Goal: Task Accomplishment & Management: Complete application form

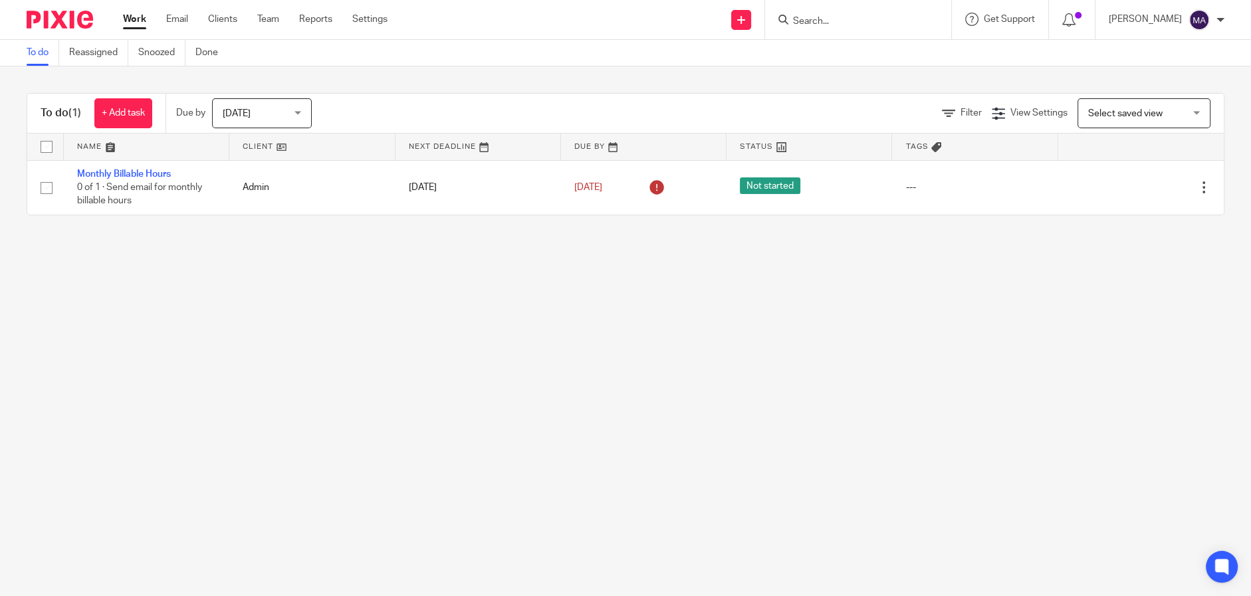
click at [430, 331] on main "To do Reassigned Snoozed Done To do (1) + Add task Due by Today Today Today Tom…" at bounding box center [625, 298] width 1251 height 596
click at [671, 328] on main "To do Reassigned Snoozed Done To do (1) + Add task Due by Today Today Today Tom…" at bounding box center [625, 298] width 1251 height 596
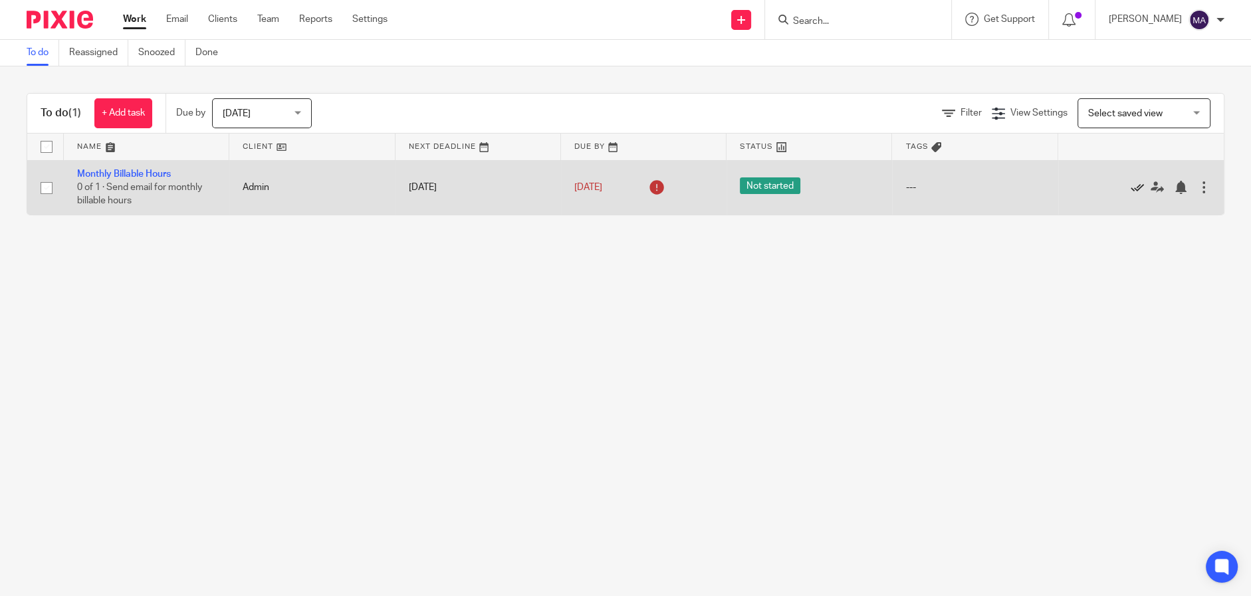
click at [1131, 185] on icon at bounding box center [1137, 187] width 13 height 13
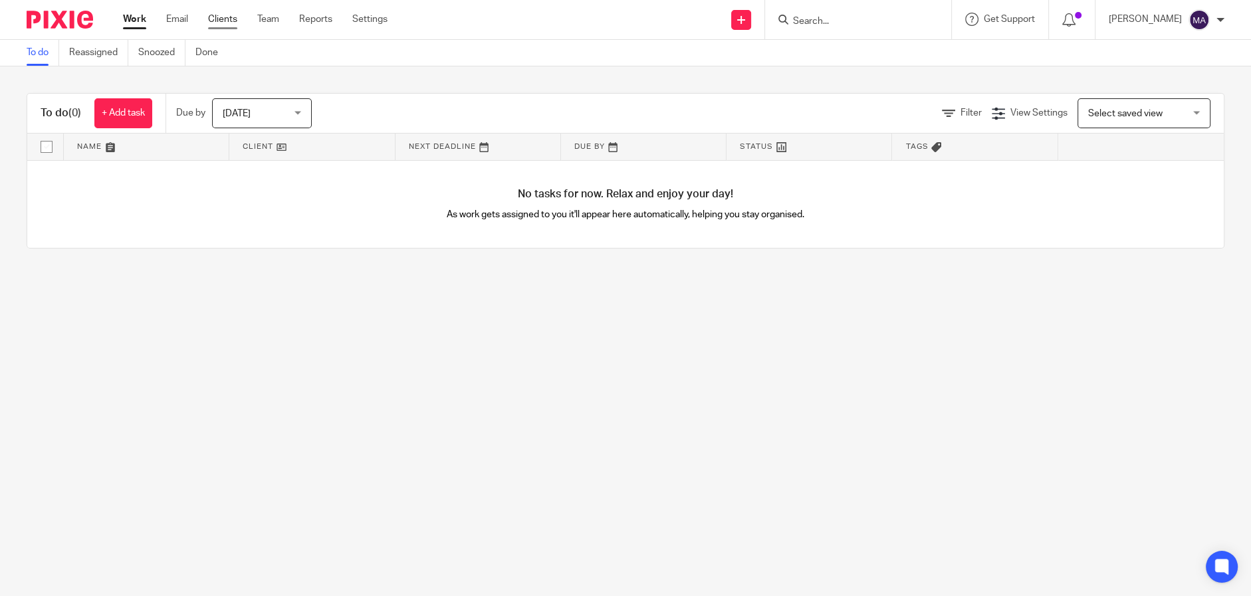
click at [227, 16] on link "Clients" at bounding box center [222, 19] width 29 height 13
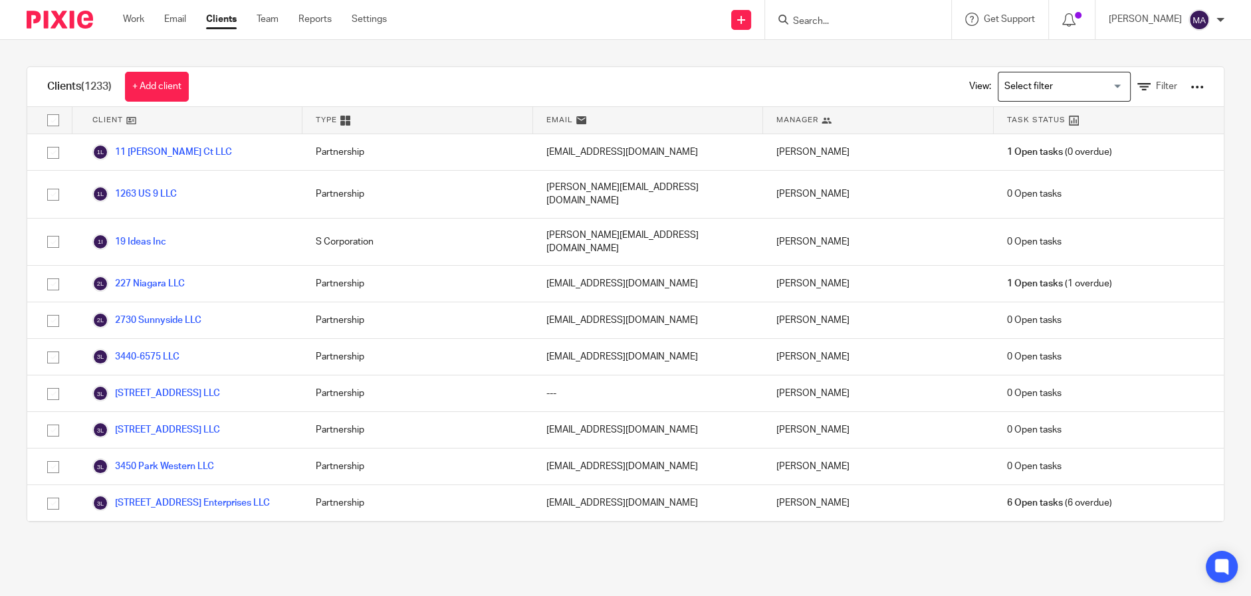
click at [1082, 83] on input "Search for option" at bounding box center [1061, 86] width 123 height 23
click at [1100, 84] on input "Search for option" at bounding box center [1061, 86] width 123 height 23
click at [787, 62] on div "Clients (1233) + Add client View: Loading... Archived Clients PTET Filter Clien…" at bounding box center [625, 294] width 1251 height 509
click at [1156, 86] on span "Filter" at bounding box center [1166, 86] width 21 height 9
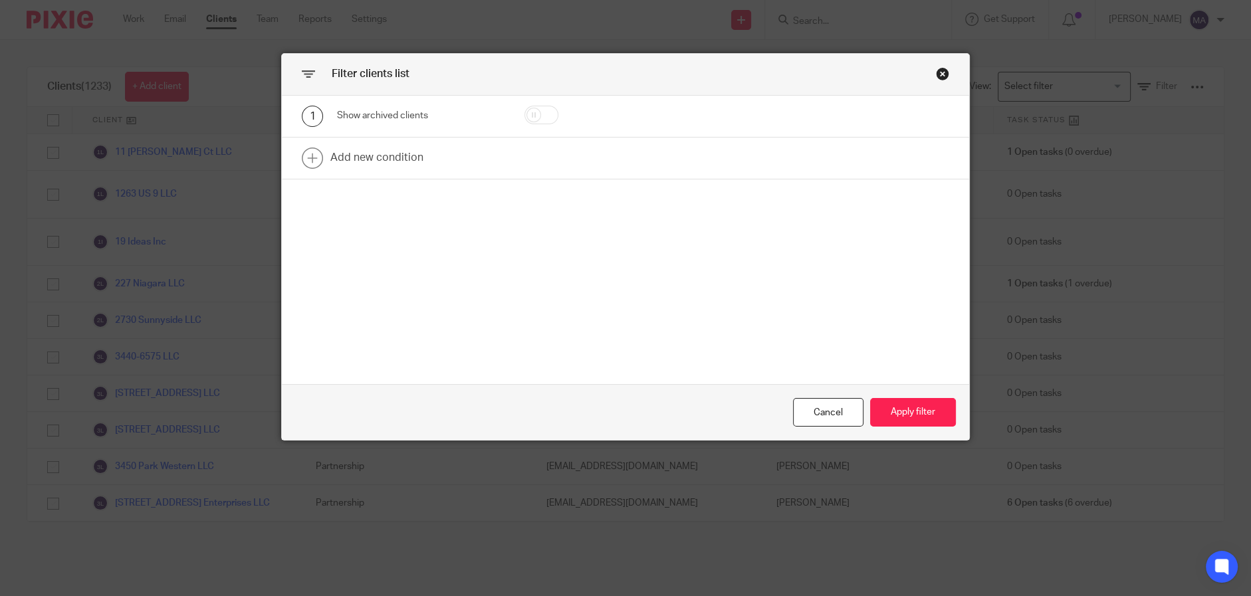
click at [946, 68] on div "Filter clients list" at bounding box center [625, 75] width 687 height 42
click at [951, 77] on div "Filter clients list" at bounding box center [625, 75] width 687 height 42
click at [936, 74] on div "Close this dialog window" at bounding box center [942, 73] width 13 height 13
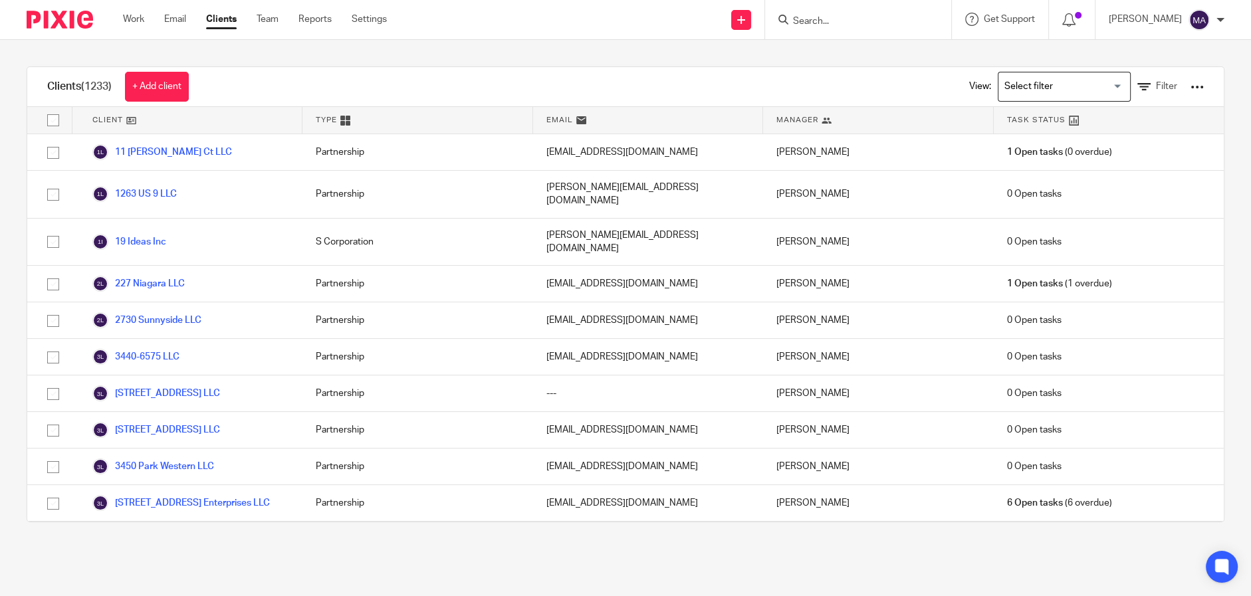
click at [856, 19] on input "Search" at bounding box center [852, 22] width 120 height 12
click at [656, 71] on div "Clients (1233) + Add client View: Loading... Filter" at bounding box center [625, 87] width 1197 height 40
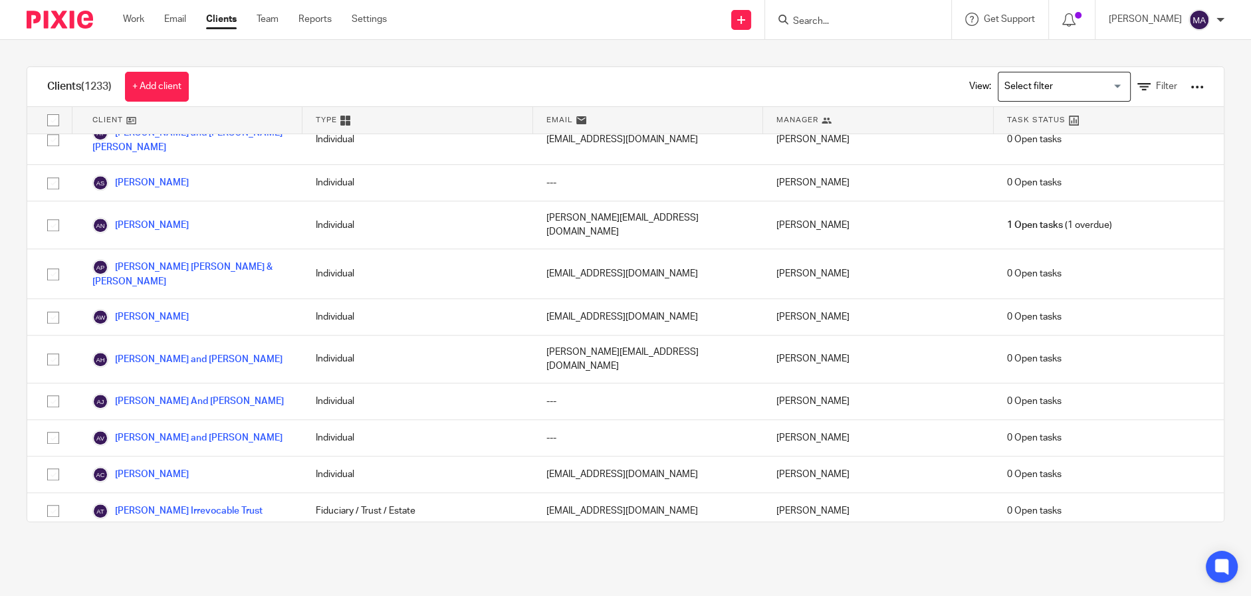
scroll to position [1263, 0]
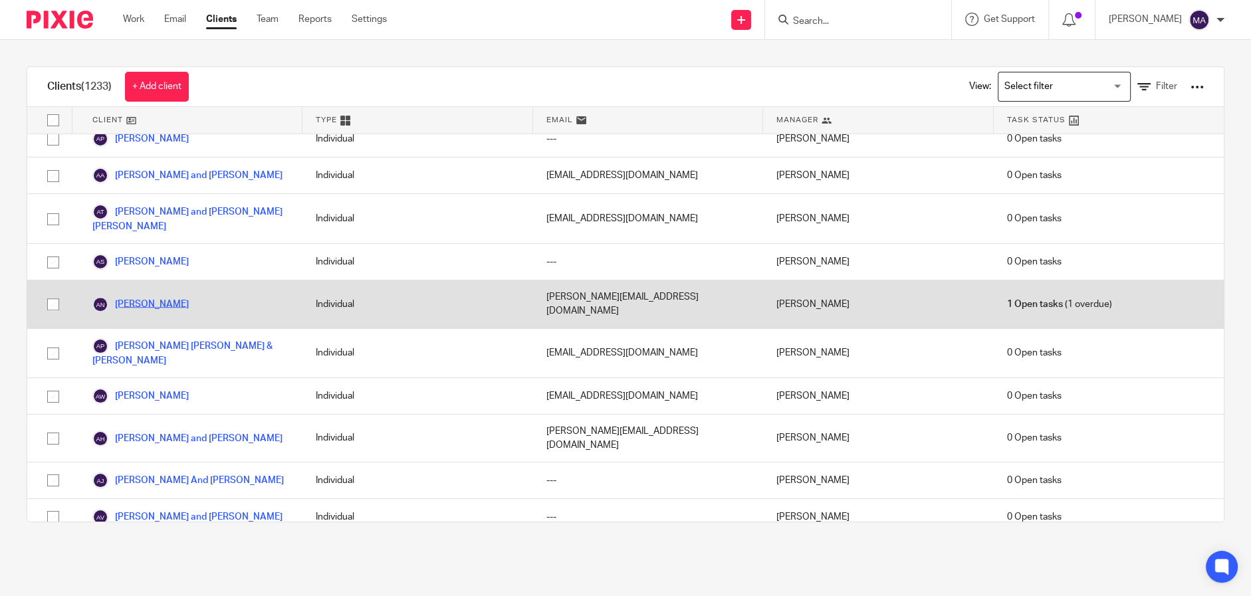
click at [158, 297] on link "[PERSON_NAME]" at bounding box center [140, 305] width 96 height 16
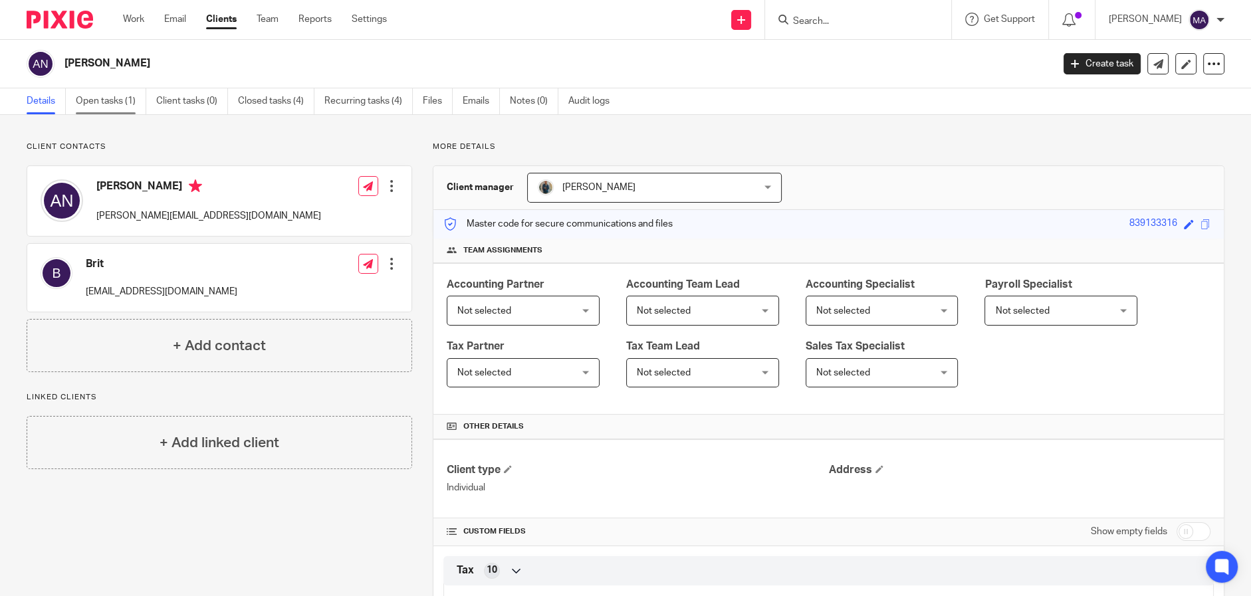
click at [106, 98] on link "Open tasks (1)" at bounding box center [111, 101] width 70 height 26
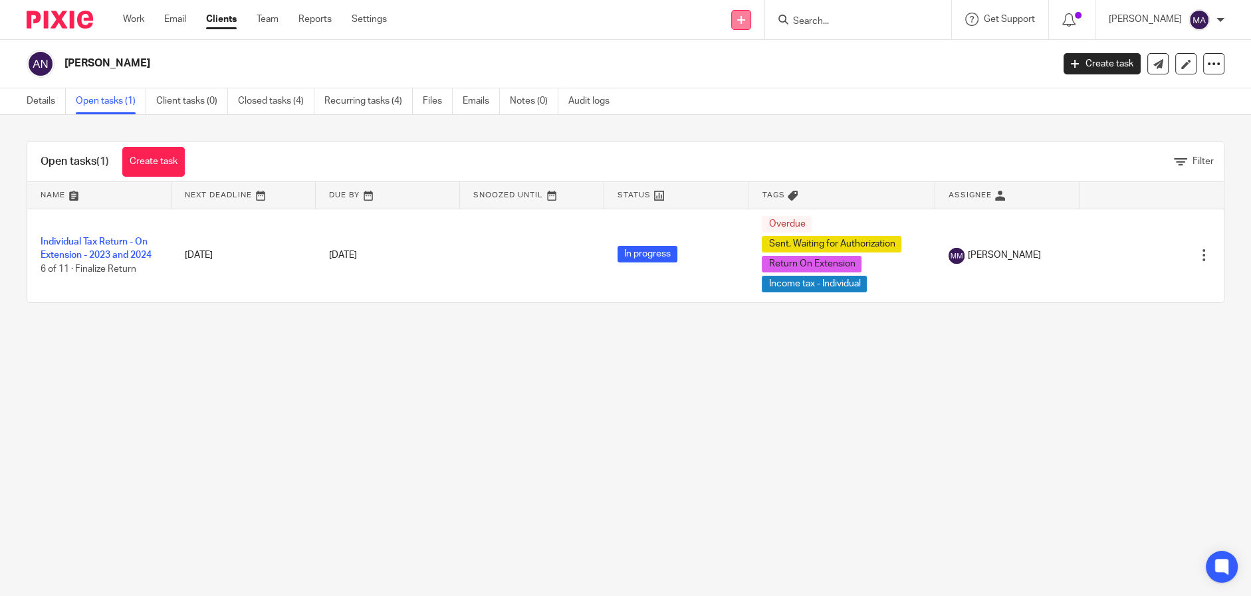
click at [745, 20] on icon at bounding box center [741, 20] width 8 height 8
click at [872, 83] on div "Alexandra Northrop Create task Export data Merge Archive client Delete client" at bounding box center [625, 64] width 1251 height 49
click at [882, 407] on main "Alexandra Northrop Create task Export data Merge Archive client Delete client D…" at bounding box center [625, 298] width 1251 height 596
click at [164, 165] on link "Create task" at bounding box center [153, 162] width 62 height 30
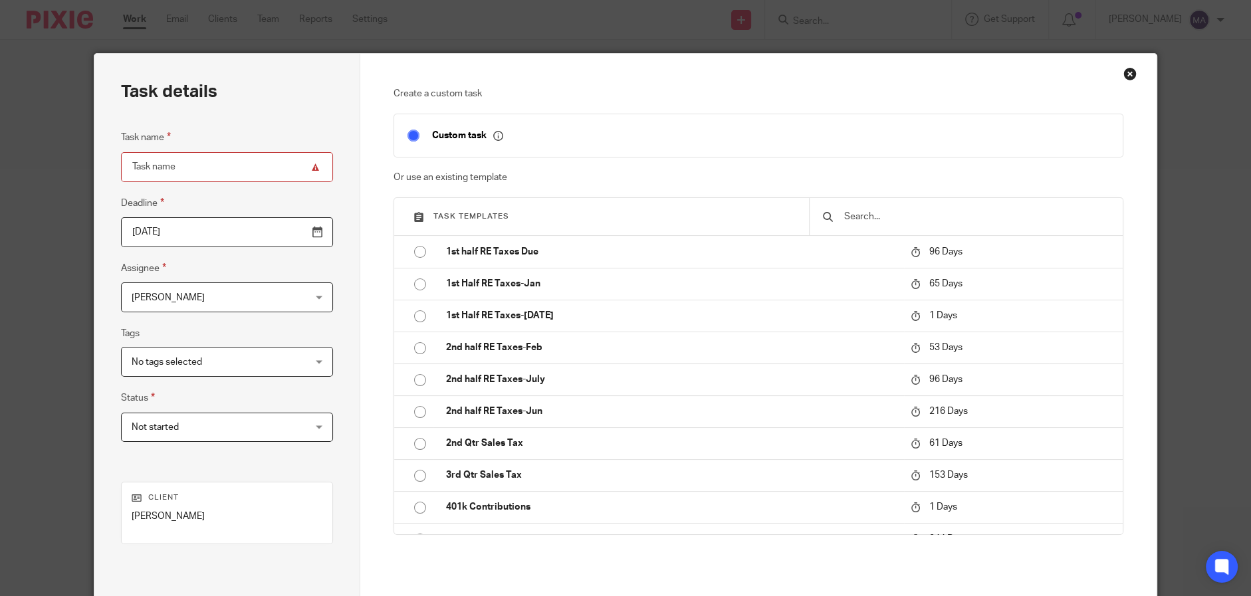
click at [760, 98] on p "Create a custom task" at bounding box center [759, 93] width 730 height 13
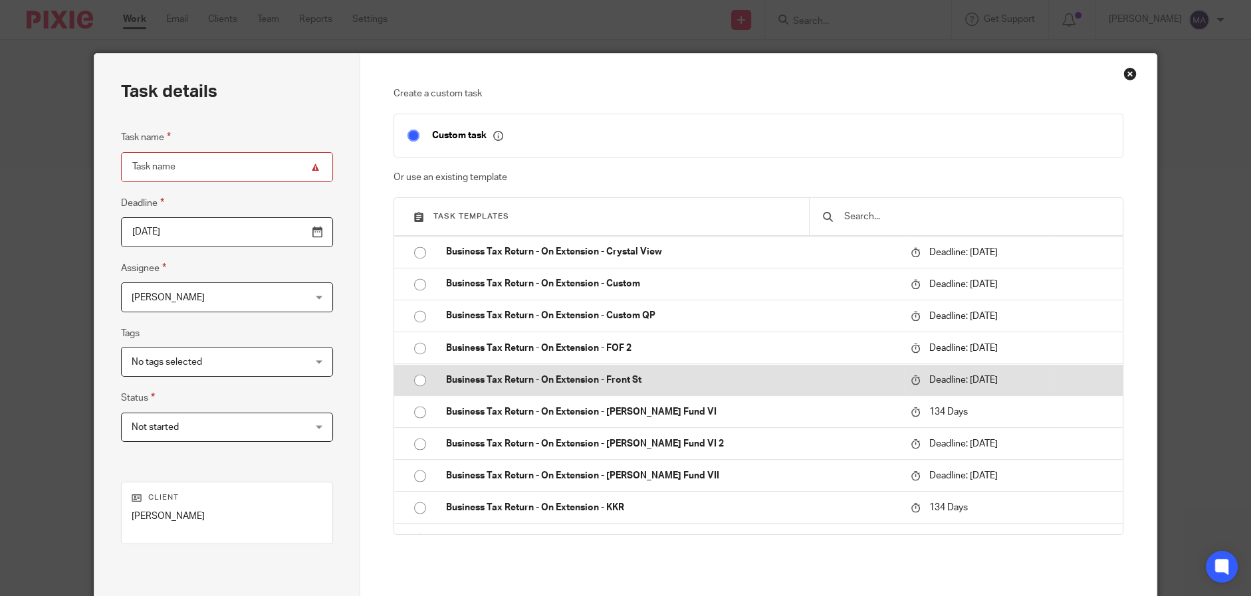
scroll to position [2992, 0]
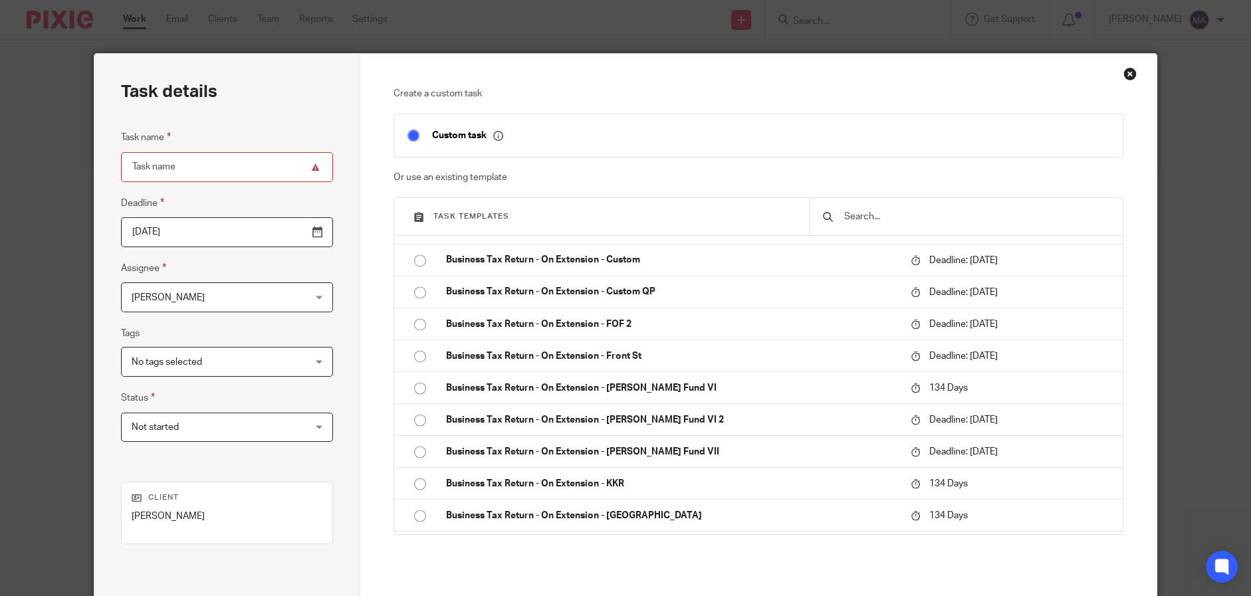
click at [891, 214] on input "text" at bounding box center [976, 216] width 267 height 15
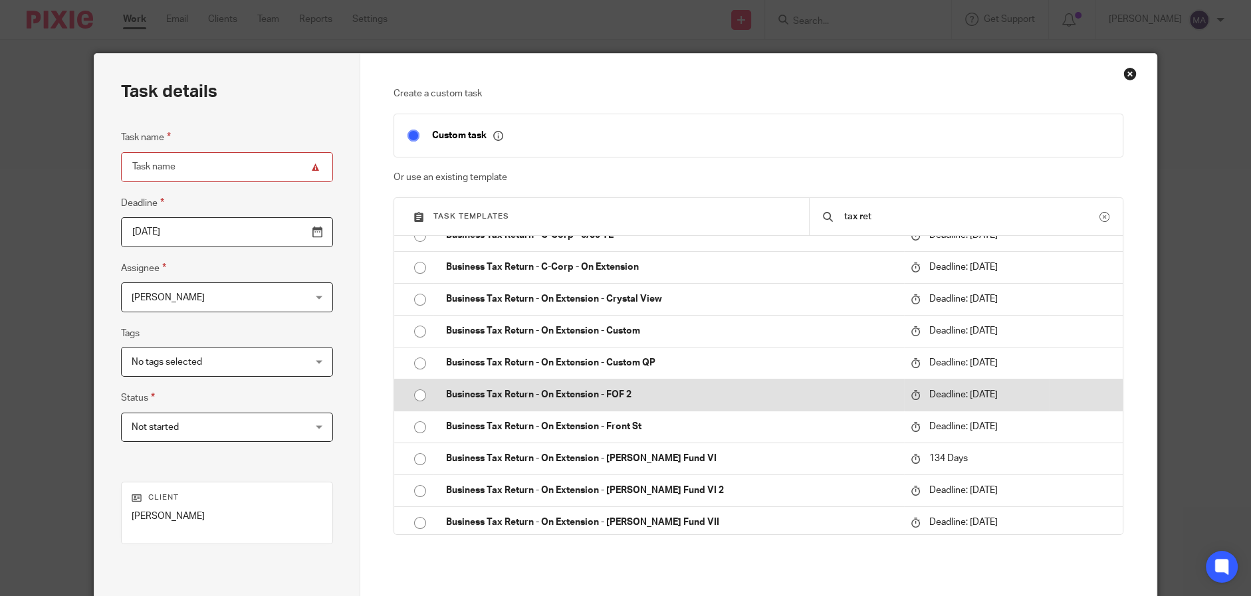
scroll to position [0, 0]
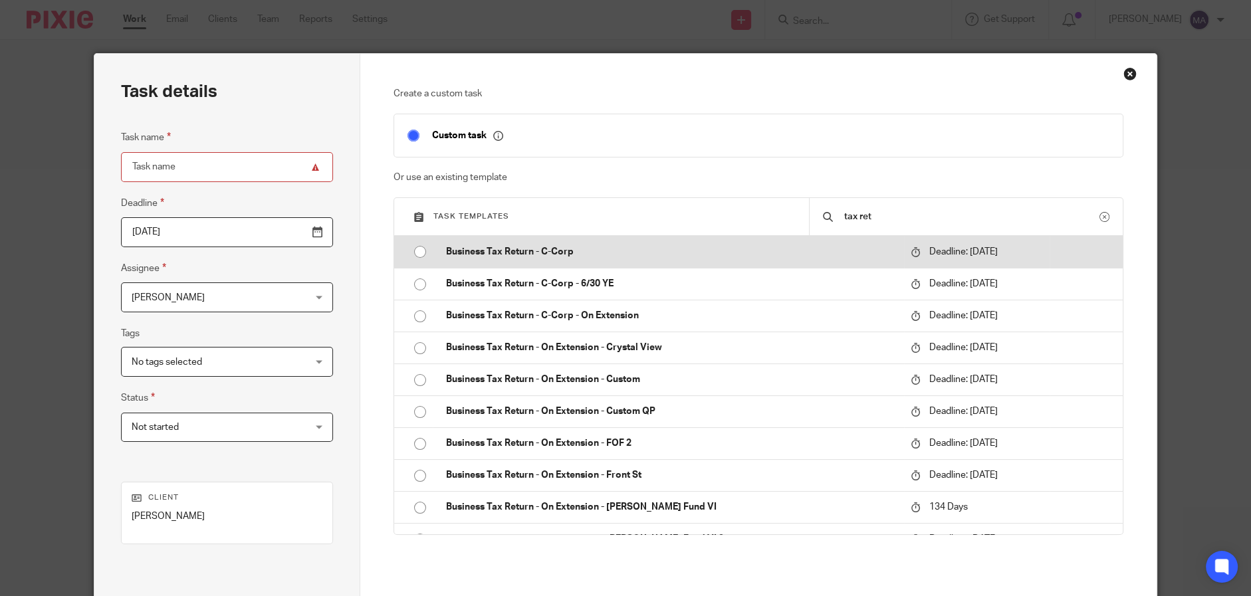
type input "tax ret"
click at [457, 261] on td "Business Tax Return - C-Corp" at bounding box center [668, 252] width 471 height 32
type input "2026-04-14"
type input "Business Tax Return - C-Corp"
checkbox input "false"
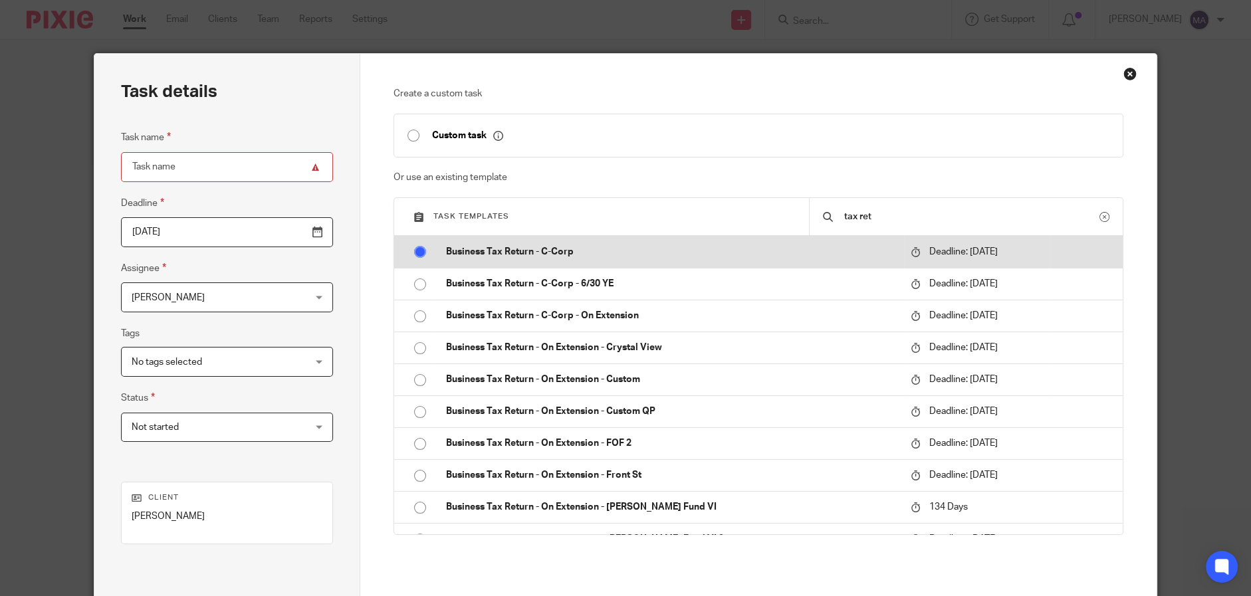
radio input "true"
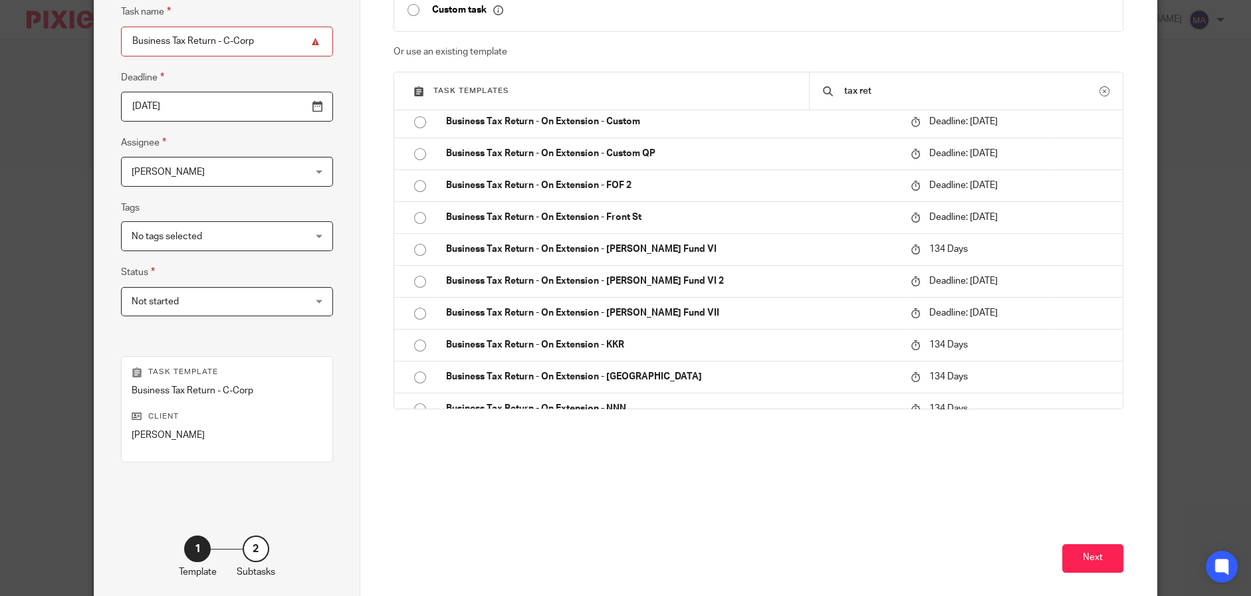
scroll to position [132, 0]
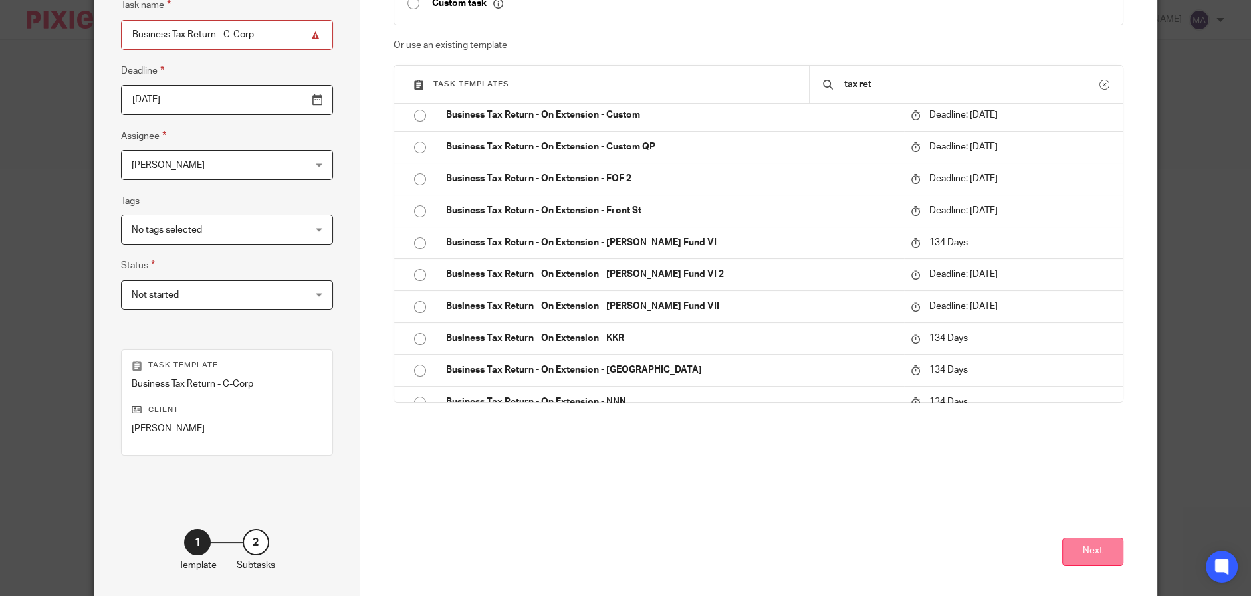
click at [1086, 555] on button "Next" at bounding box center [1092, 552] width 61 height 29
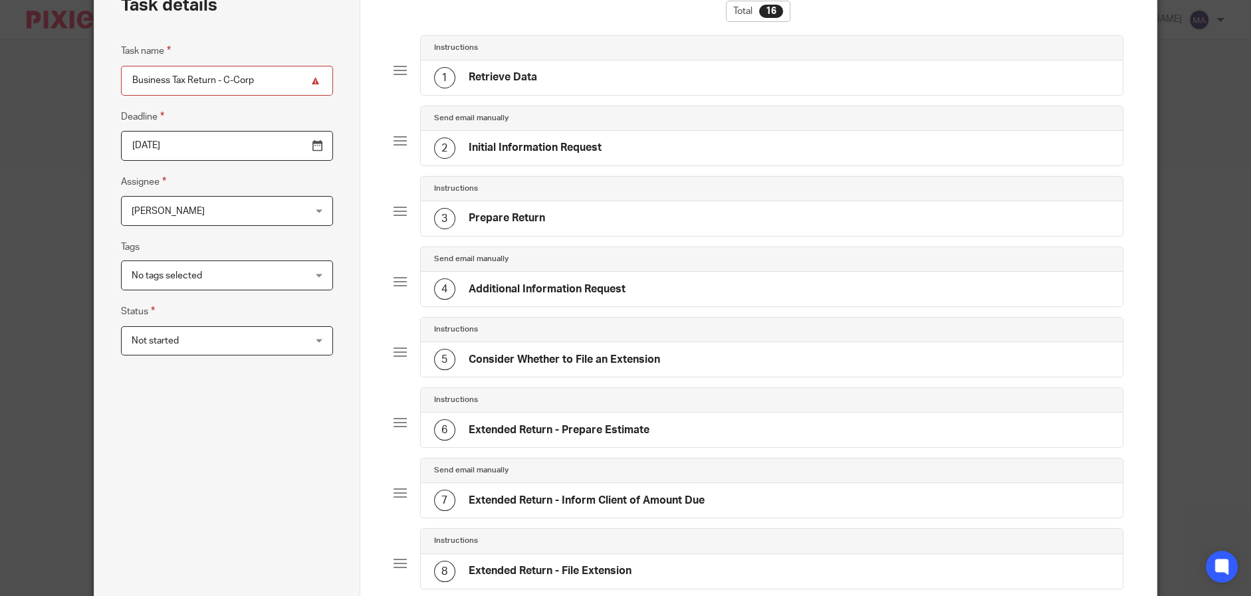
scroll to position [66, 0]
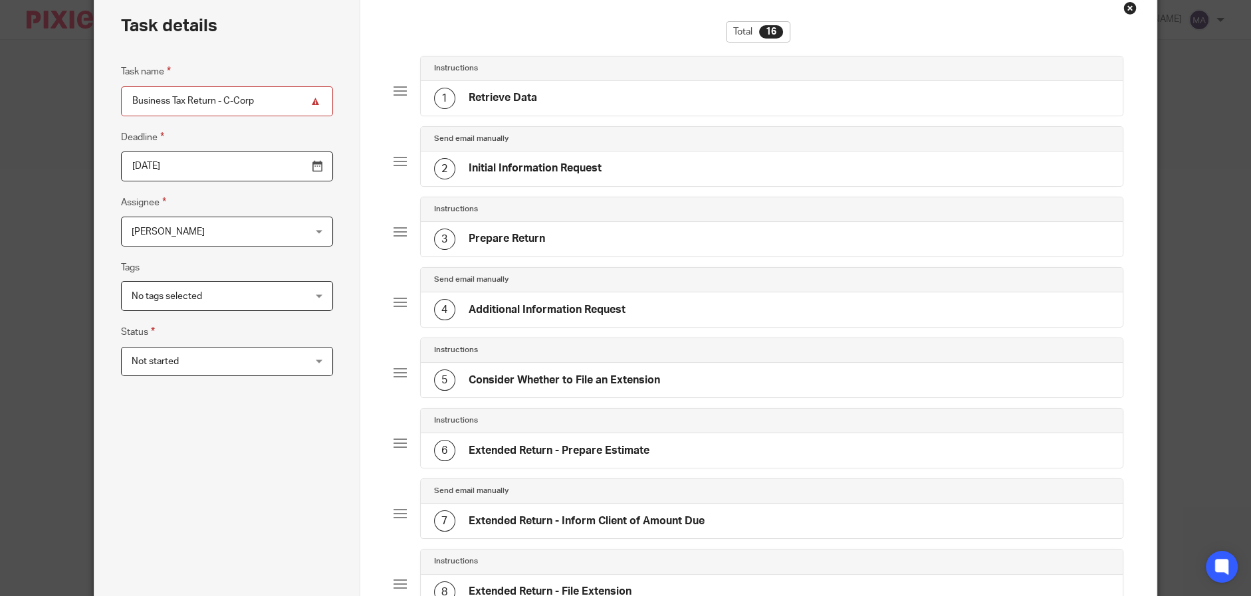
click at [582, 102] on div "1 Retrieve Data" at bounding box center [772, 98] width 702 height 35
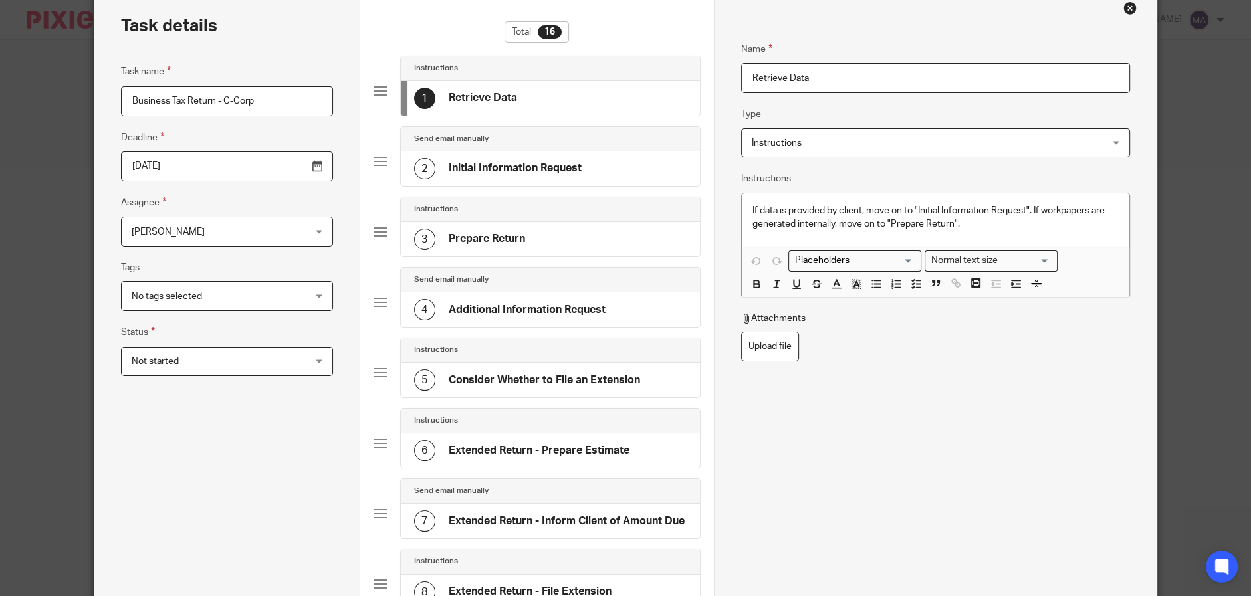
scroll to position [0, 0]
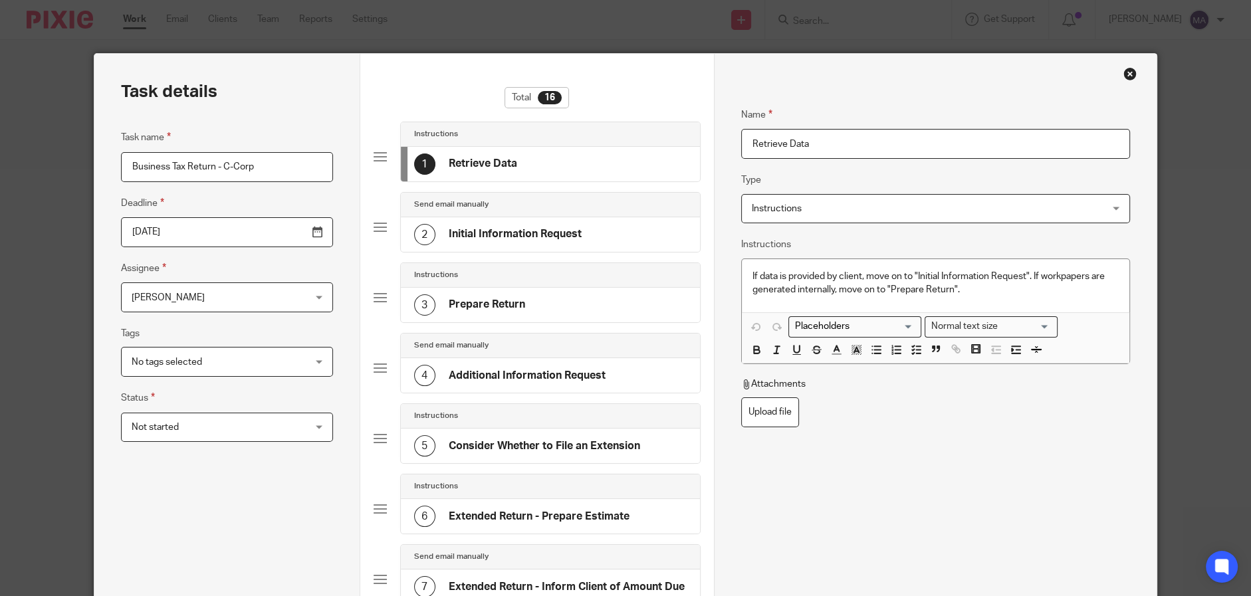
click at [505, 210] on div "Send email manually" at bounding box center [551, 205] width 300 height 25
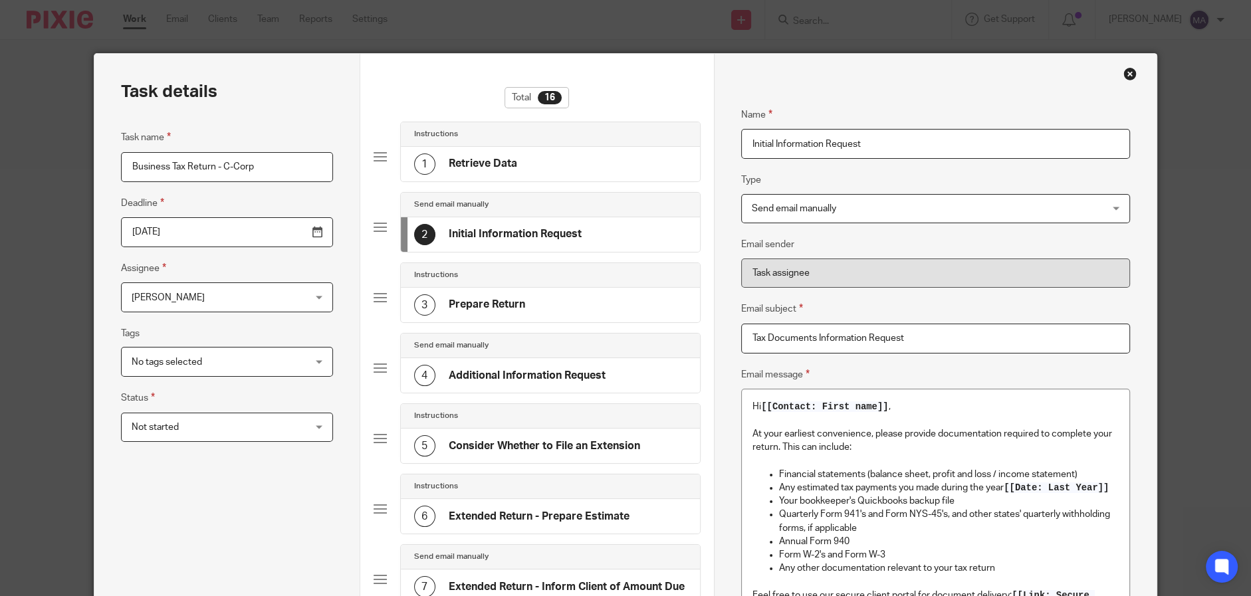
click at [1126, 70] on div "Close this dialog window" at bounding box center [1130, 73] width 13 height 13
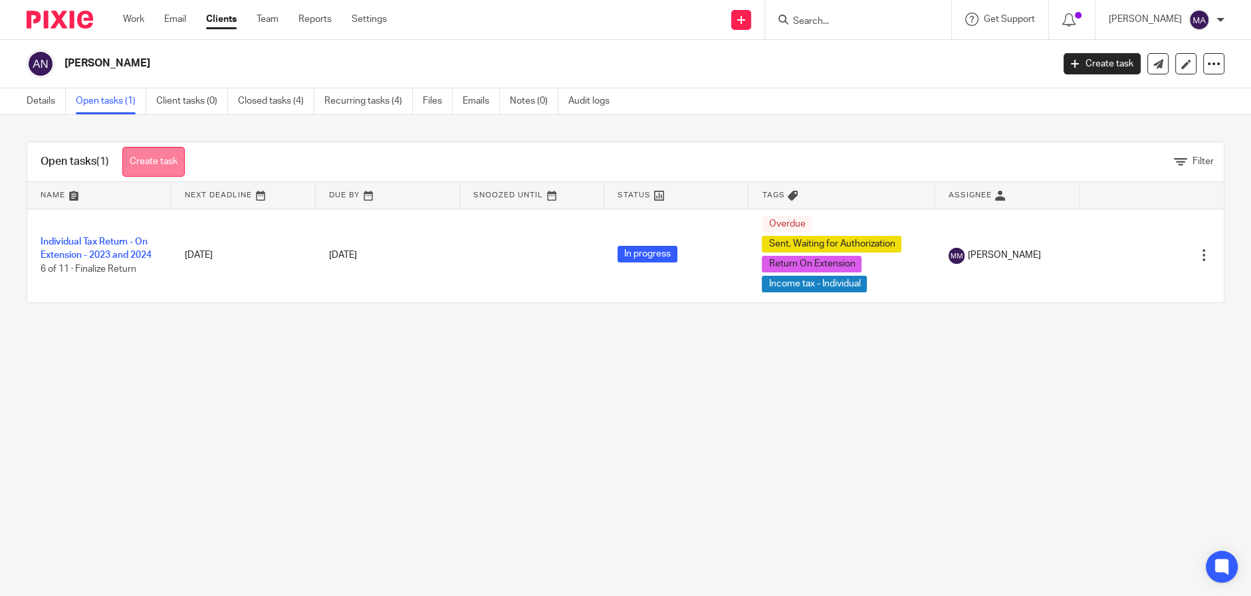
click at [177, 157] on link "Create task" at bounding box center [153, 162] width 62 height 30
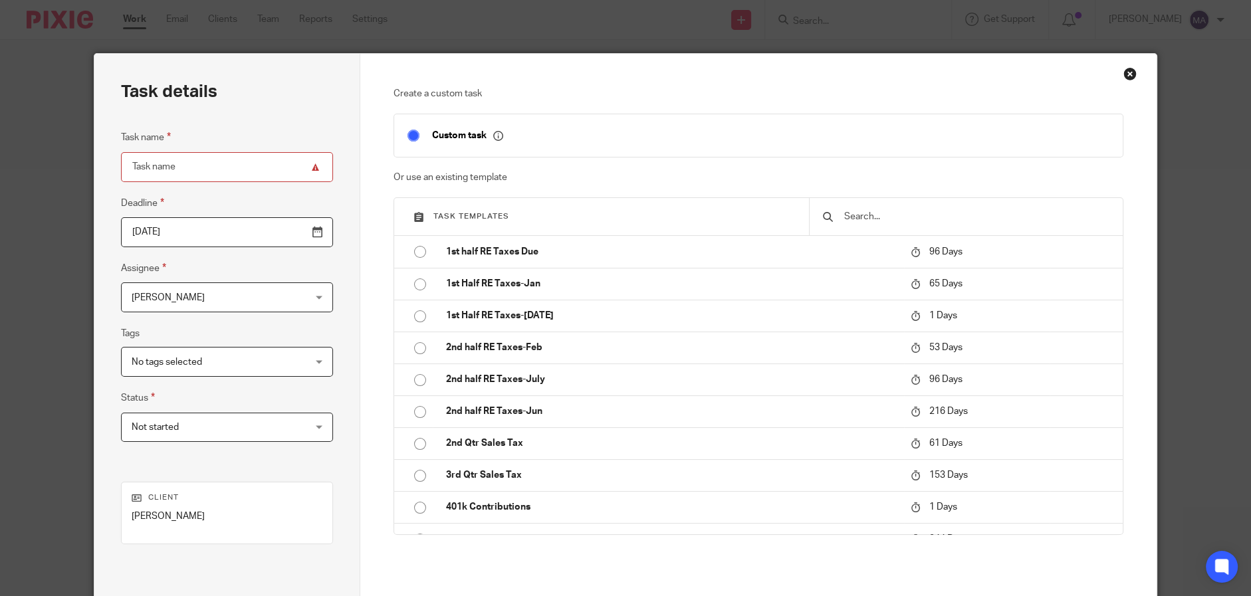
click at [180, 361] on span "No tags selected" at bounding box center [167, 362] width 70 height 9
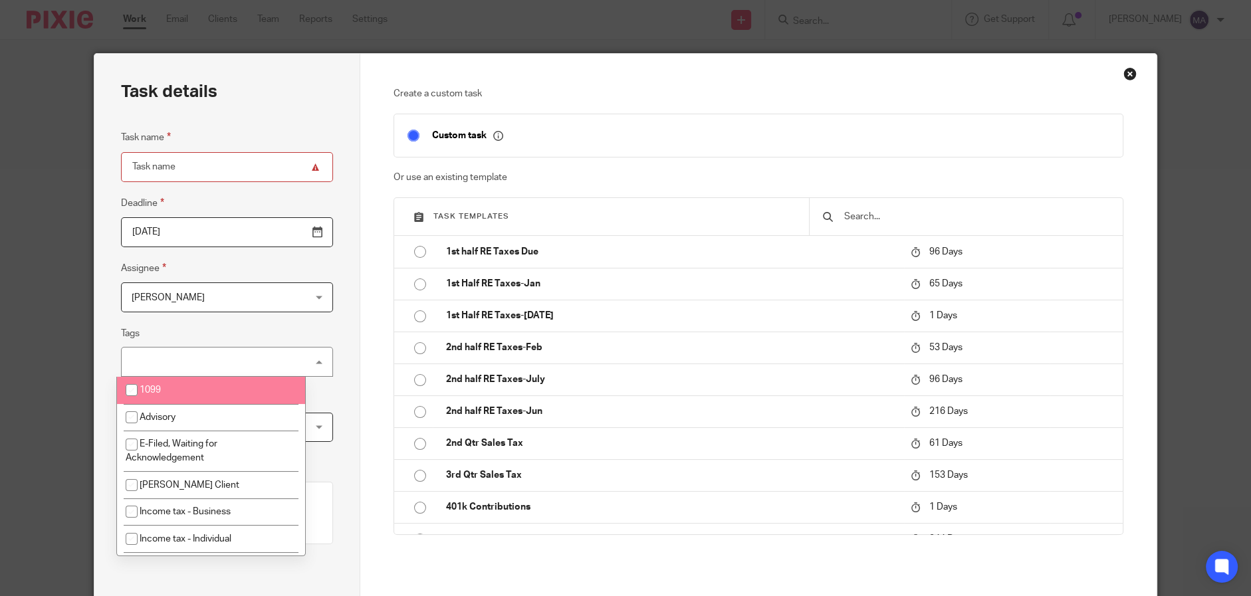
click at [285, 330] on fieldset "Tags No tags selected 1099 Advisory E-Filed, Waiting for Acknowledgement [PERSO…" at bounding box center [226, 351] width 211 height 51
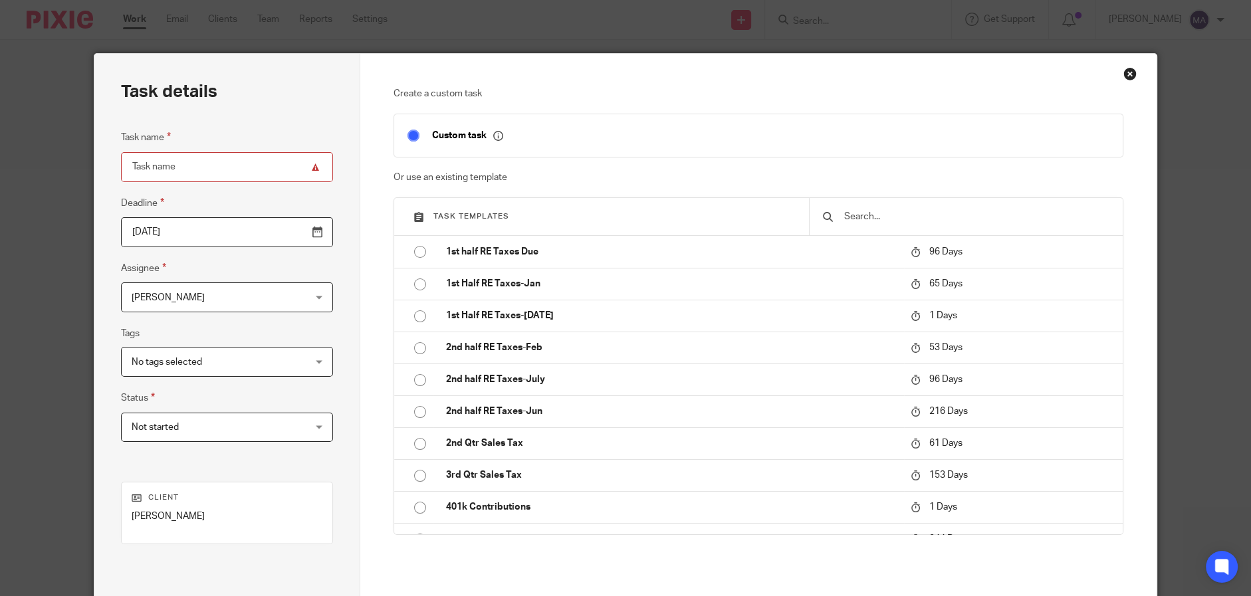
click at [271, 358] on div "No tags selected" at bounding box center [226, 362] width 211 height 30
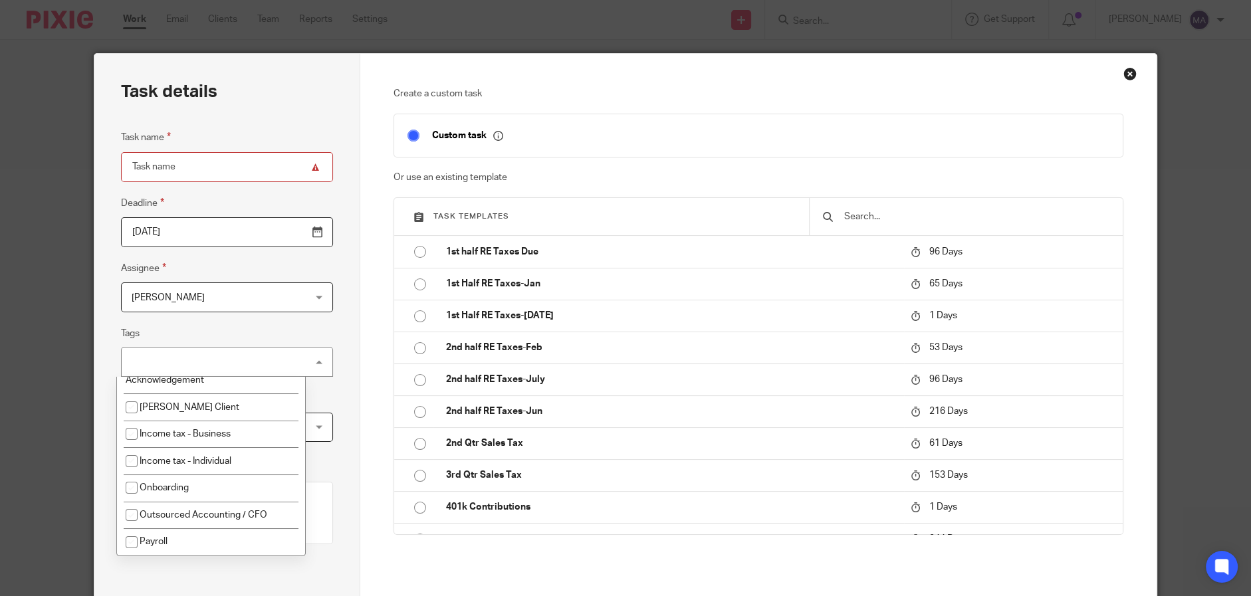
click at [352, 357] on div "Task details Task name Deadline [DATE] Assignee [PERSON_NAME] [PERSON_NAME] Cli…" at bounding box center [226, 371] width 265 height 634
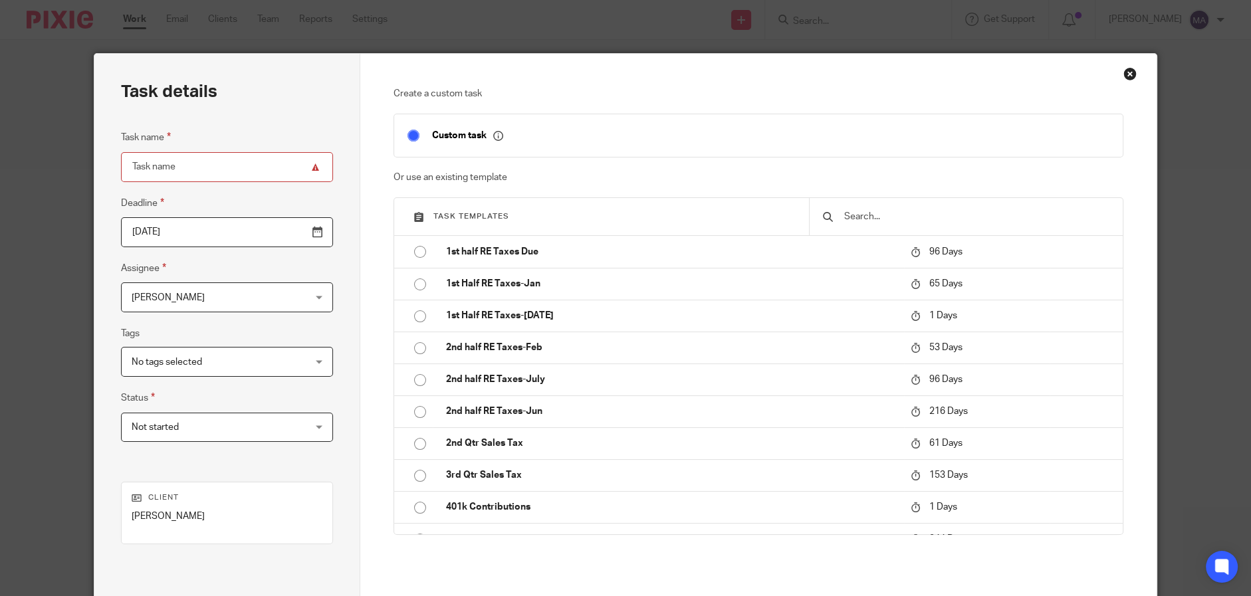
click at [184, 432] on span "Not started" at bounding box center [212, 428] width 160 height 28
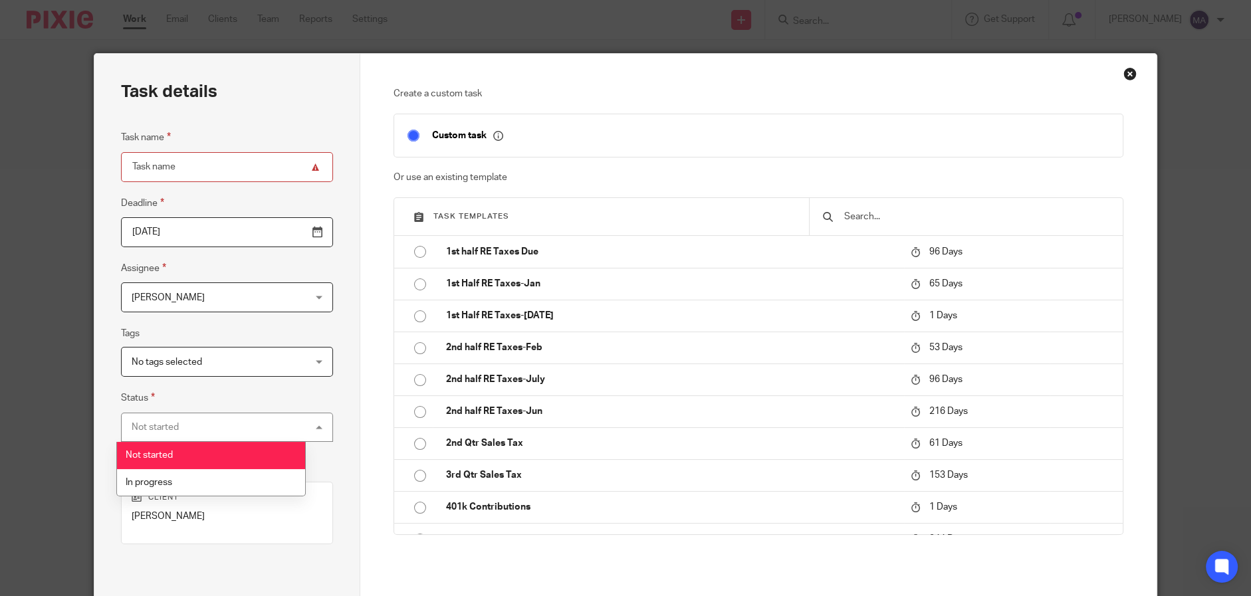
click at [318, 387] on div "Task details Task name Deadline 2025-10-12 Assignee Melanie Aguirre Melanie Agu…" at bounding box center [226, 371] width 265 height 634
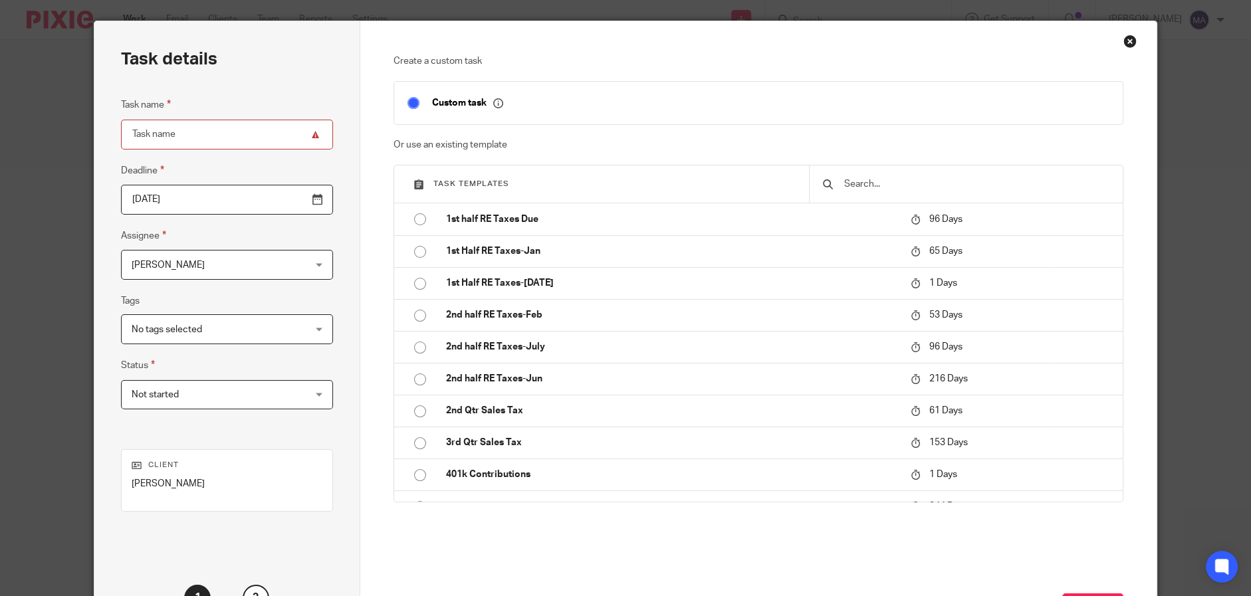
scroll to position [66, 0]
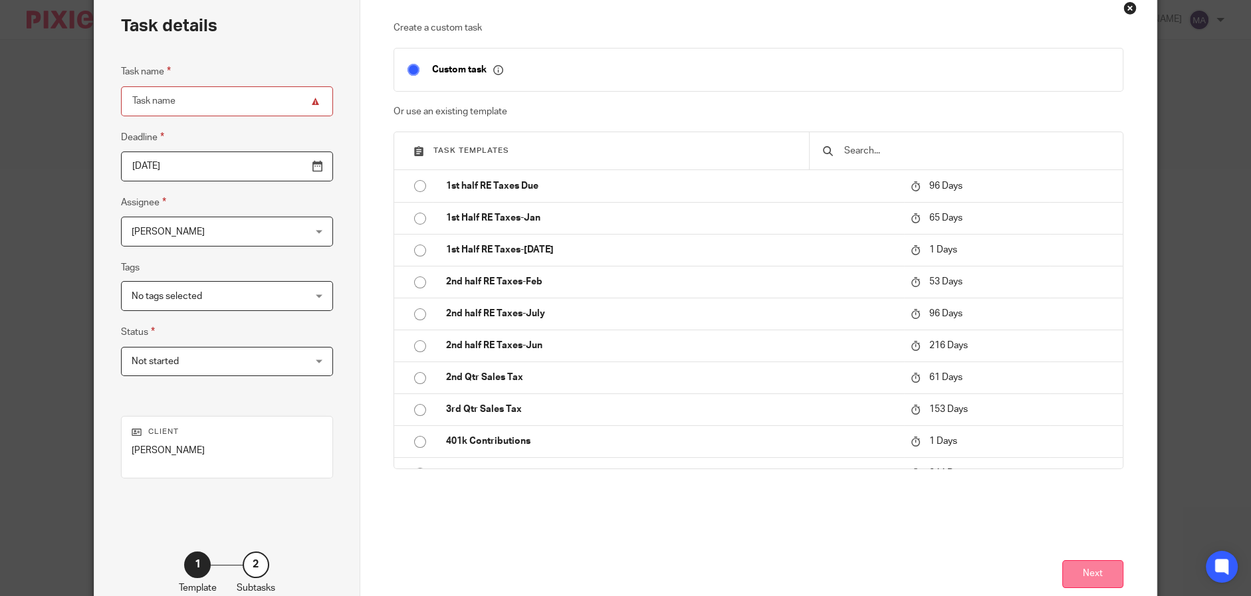
click at [1083, 575] on button "Next" at bounding box center [1092, 574] width 61 height 29
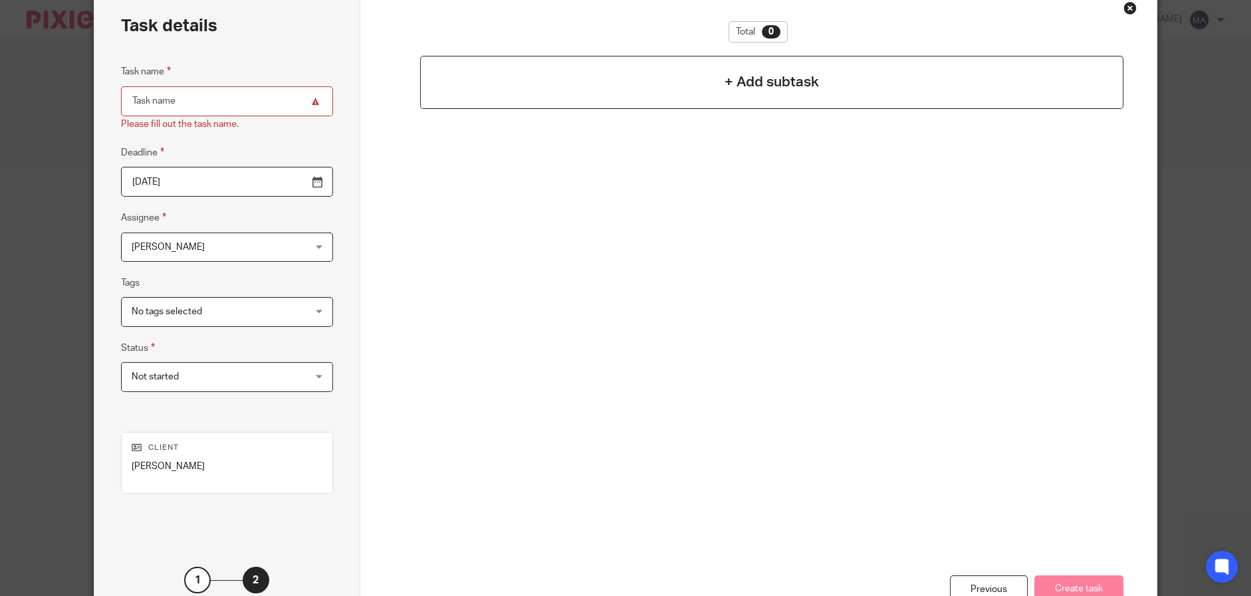
click at [768, 81] on h4 "+ Add subtask" at bounding box center [772, 82] width 94 height 21
click at [191, 81] on fieldset "Task name Please fill out the task name." at bounding box center [226, 98] width 211 height 68
click at [192, 98] on input "Task name" at bounding box center [226, 101] width 211 height 30
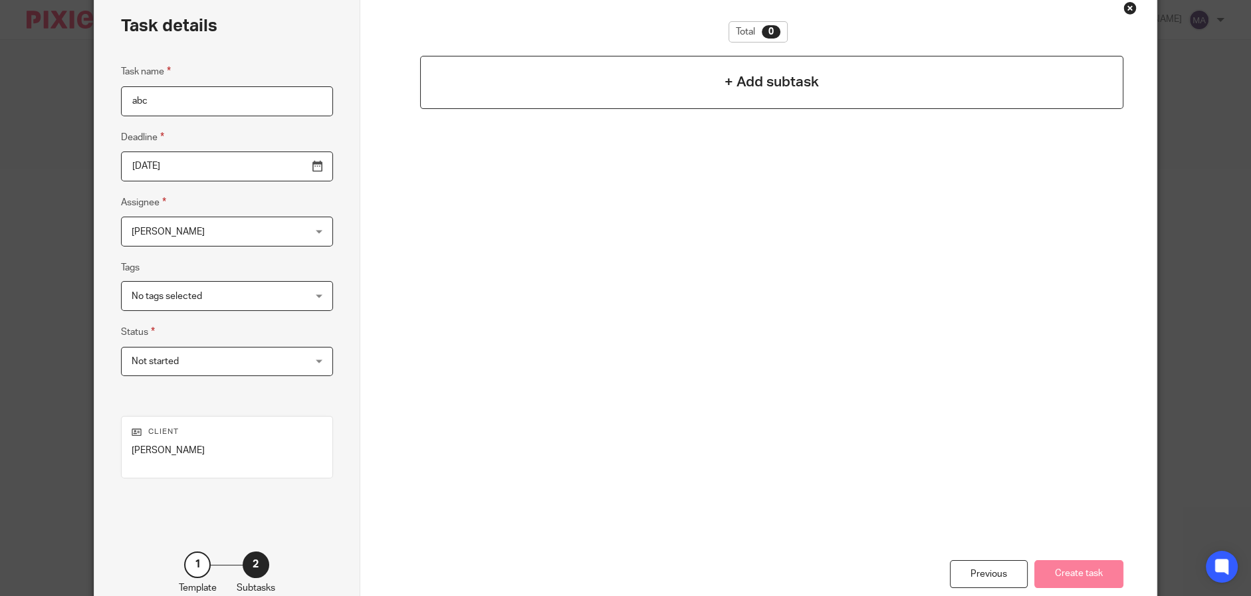
type input "abc"
click at [751, 74] on h4 "+ Add subtask" at bounding box center [772, 82] width 94 height 21
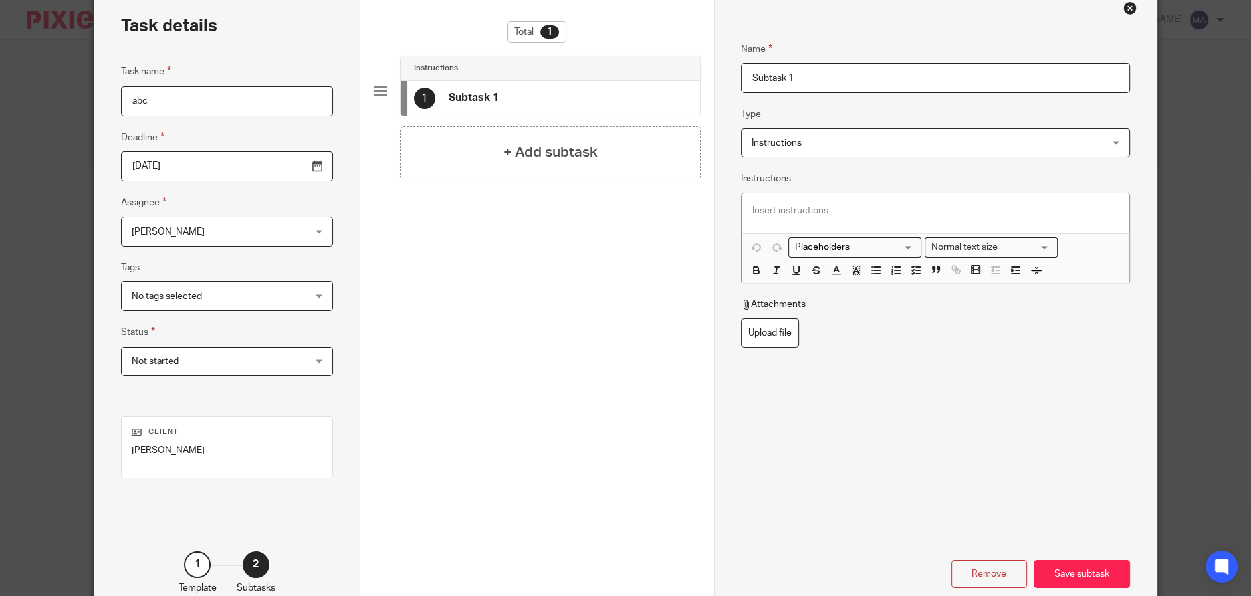
scroll to position [0, 0]
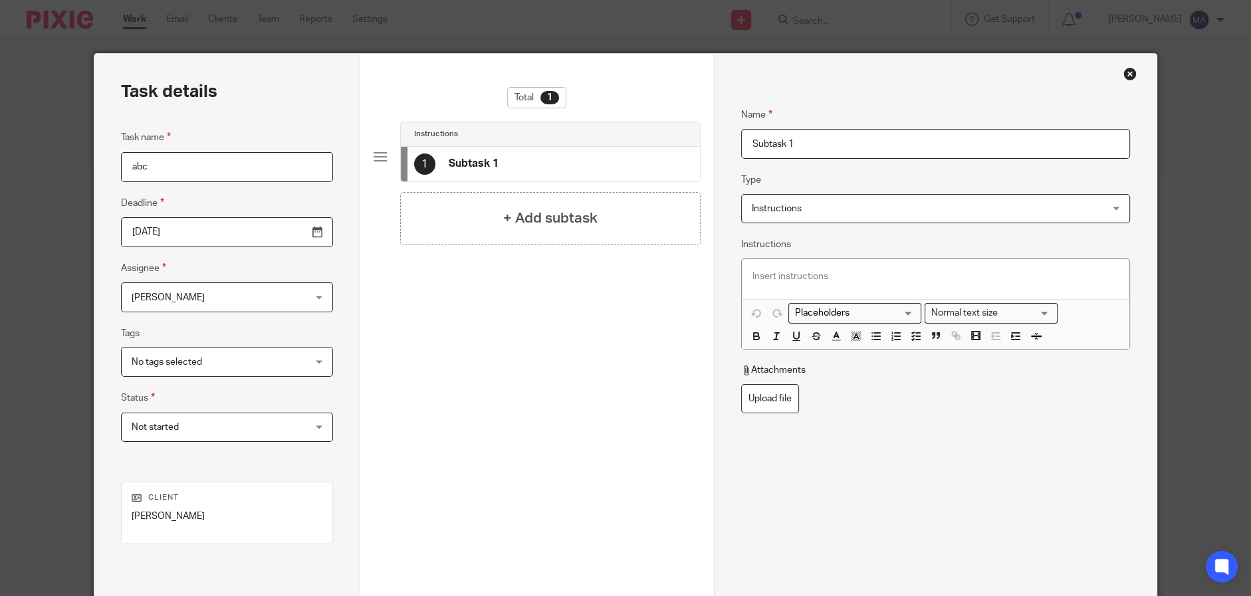
click at [856, 206] on span "Instructions" at bounding box center [903, 209] width 302 height 28
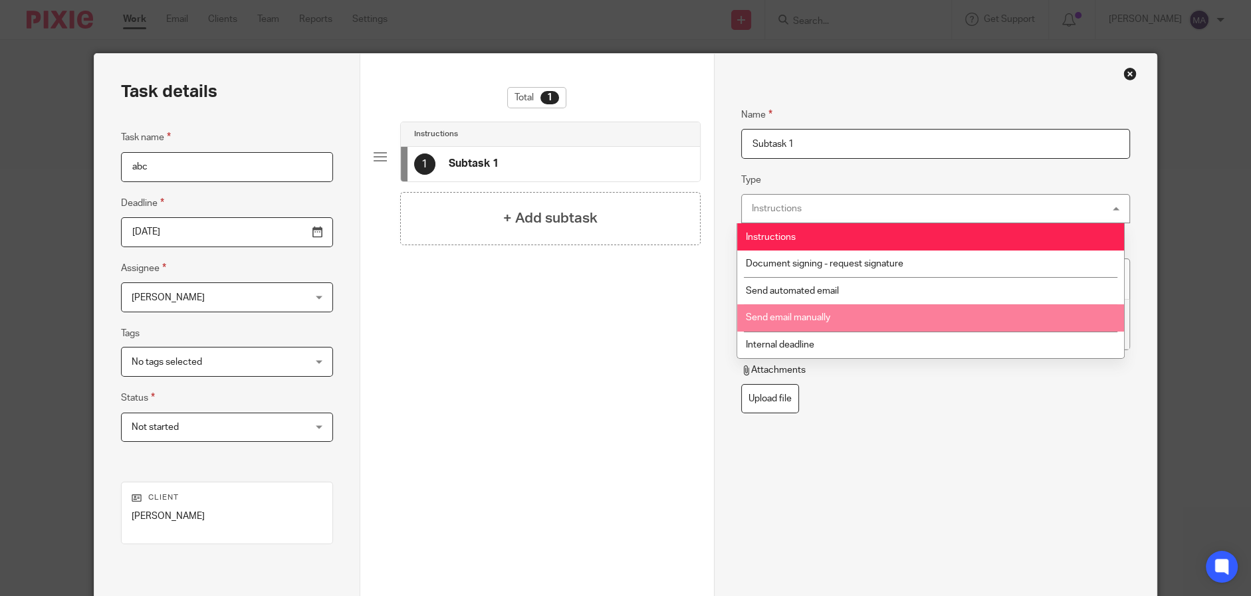
click at [835, 310] on li "Send email manually" at bounding box center [931, 317] width 388 height 27
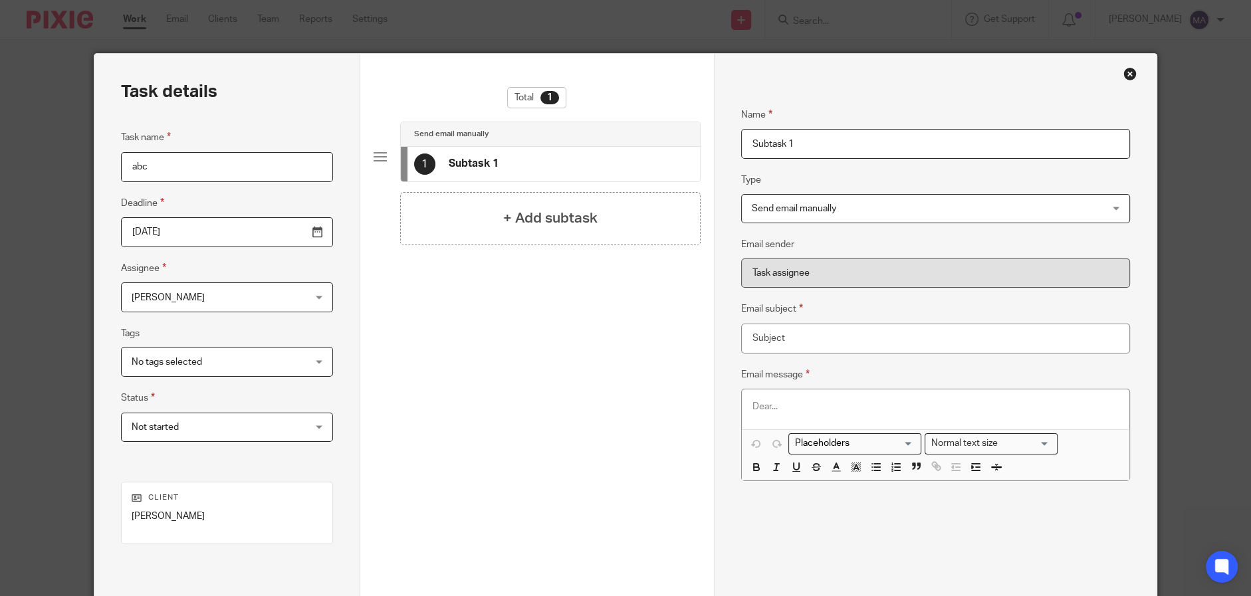
drag, startPoint x: 797, startPoint y: 140, endPoint x: 792, endPoint y: 133, distance: 9.0
click at [792, 134] on input "Subtask 1" at bounding box center [935, 144] width 389 height 30
drag, startPoint x: 856, startPoint y: 146, endPoint x: 596, endPoint y: 164, distance: 260.6
click at [596, 164] on div "Task details Task name abc Deadline 2025-10-12 Assignee Melanie Aguirre Melanie…" at bounding box center [625, 371] width 1062 height 634
click at [823, 145] on input "Send email requets to client to upload files" at bounding box center [935, 144] width 389 height 30
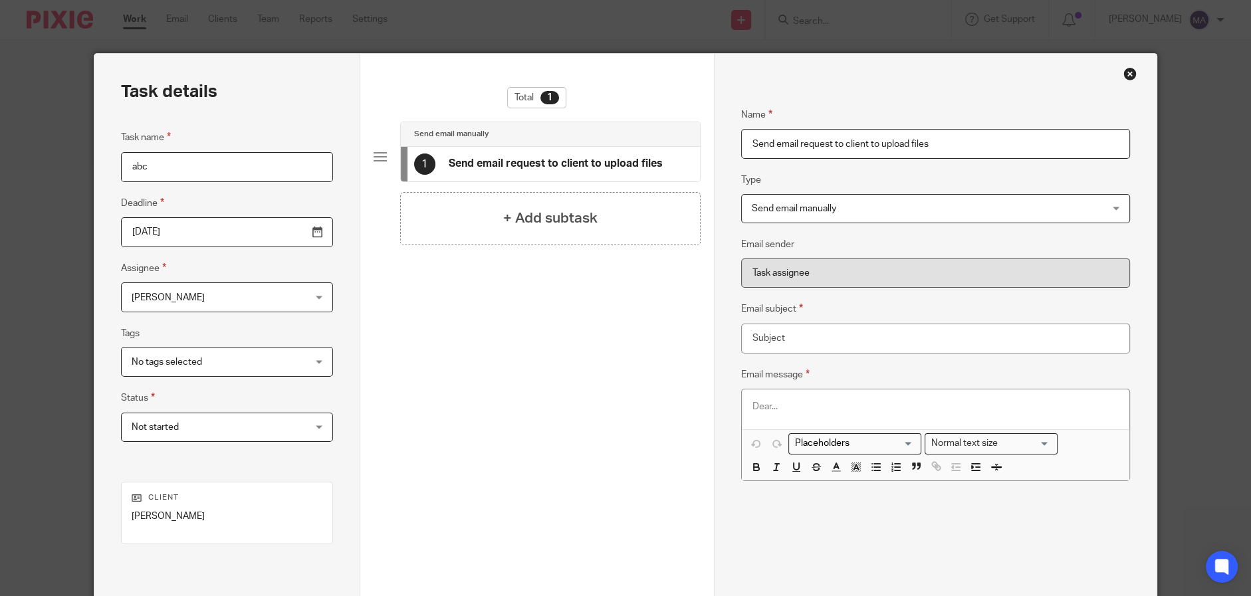
type input "Send email request to client to upload files"
click at [772, 336] on input "Email subject" at bounding box center [935, 339] width 389 height 30
click at [818, 425] on div at bounding box center [936, 410] width 388 height 40
click at [876, 440] on input "Search for option" at bounding box center [851, 444] width 123 height 14
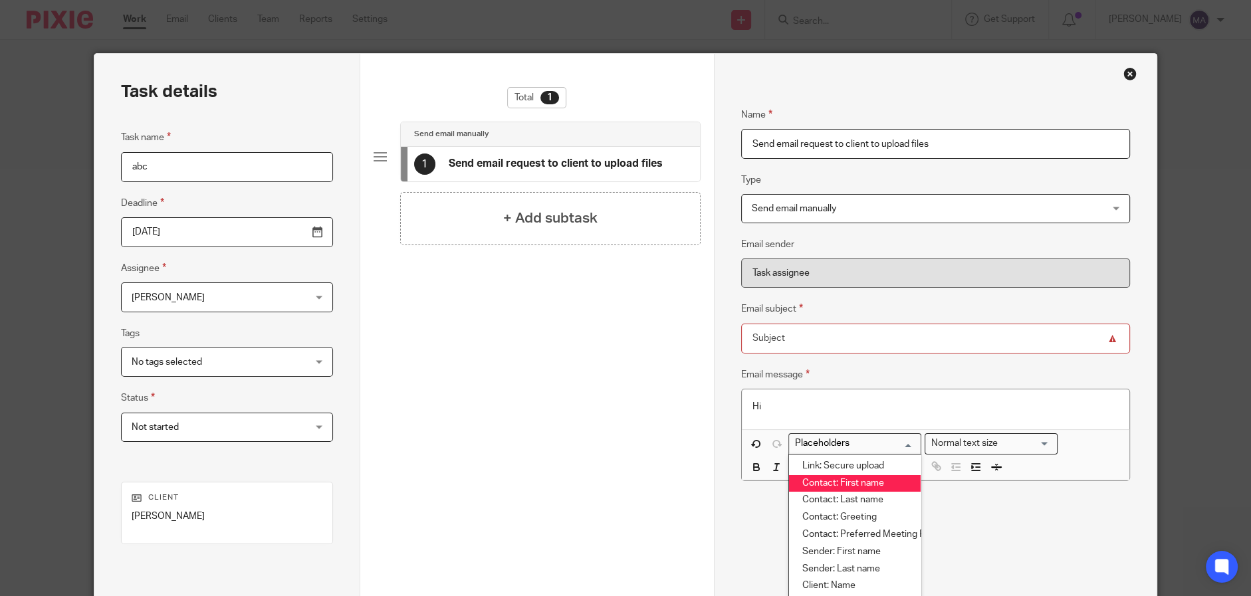
click at [850, 477] on li "Contact: First name" at bounding box center [855, 483] width 132 height 17
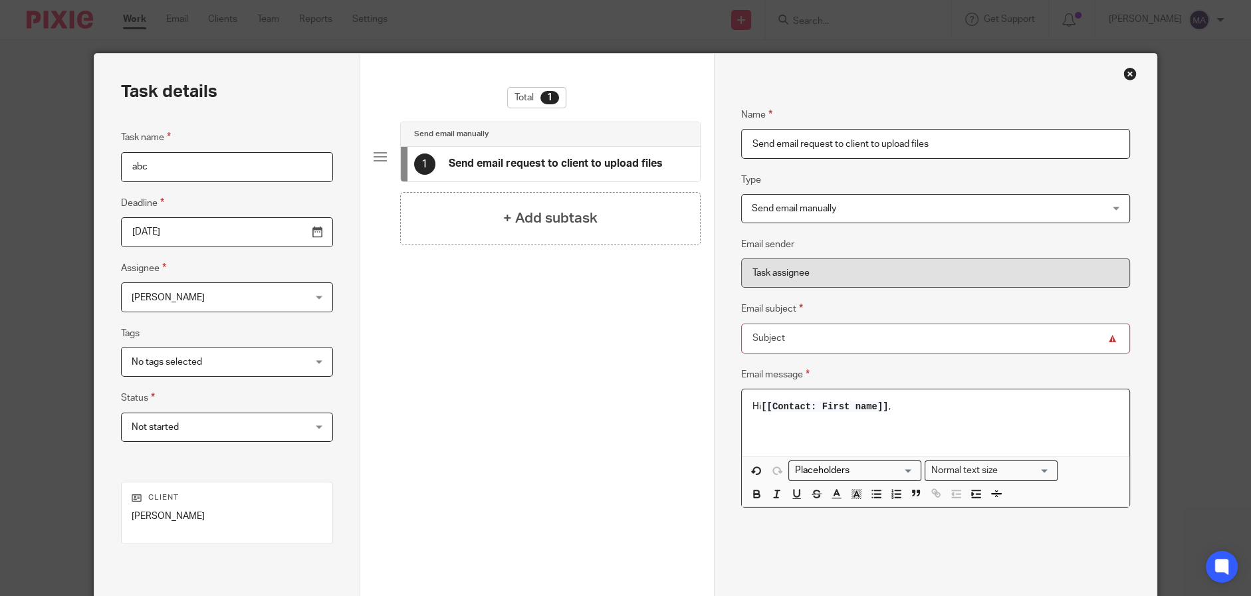
click at [871, 472] on input "Search for option" at bounding box center [851, 471] width 123 height 14
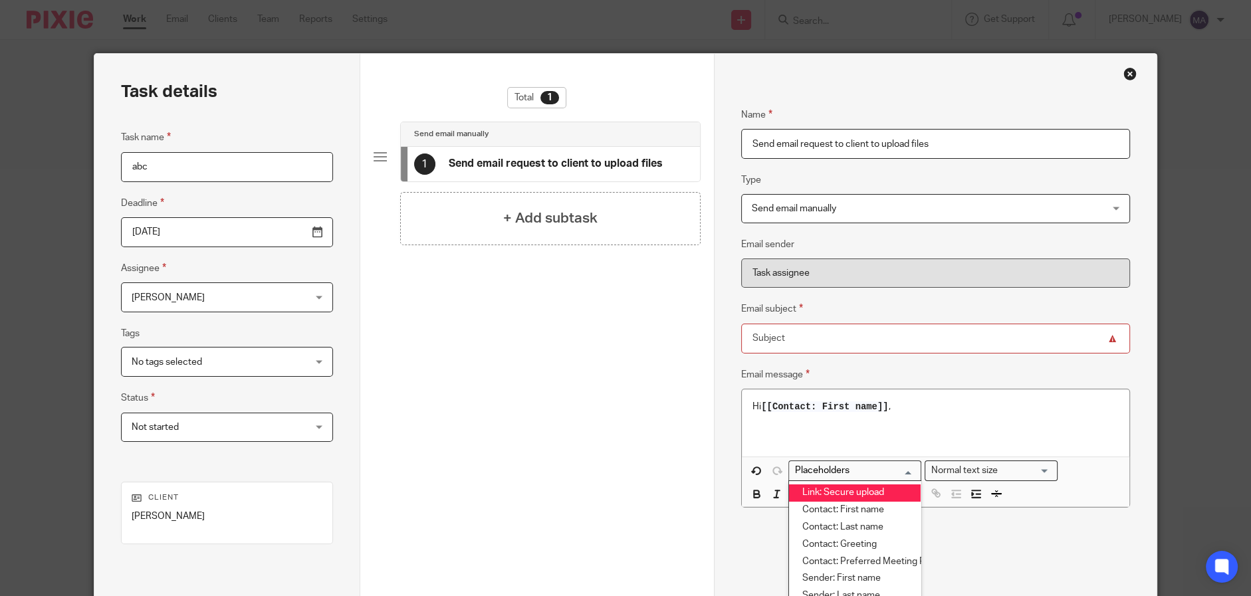
click at [864, 492] on li "Link: Secure upload" at bounding box center [855, 493] width 132 height 17
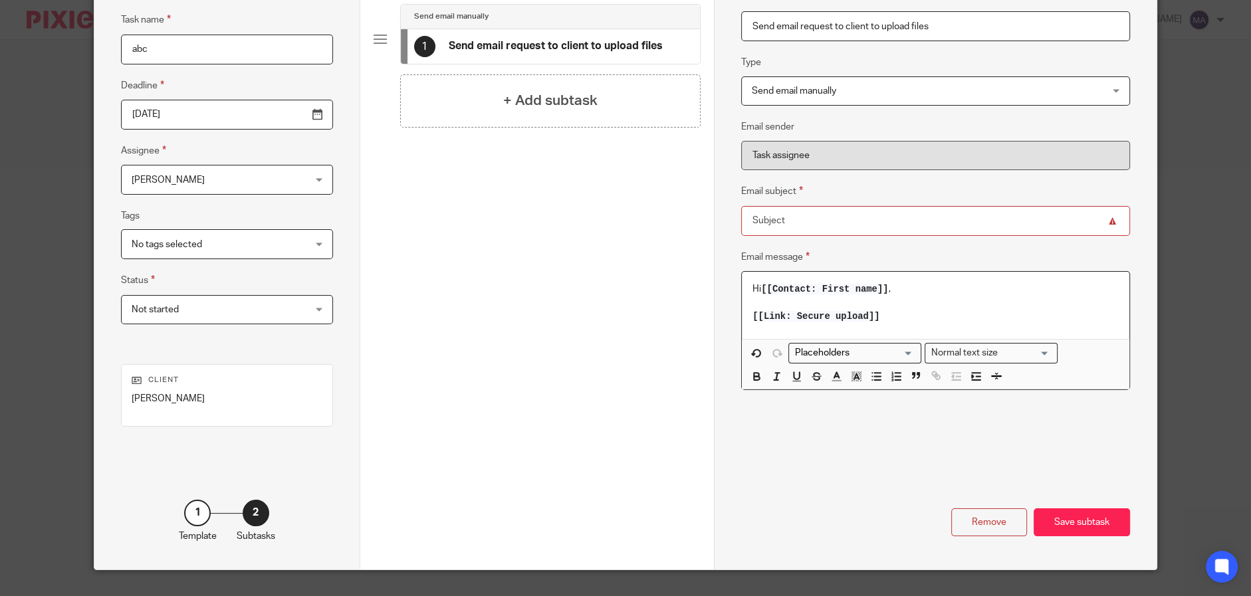
scroll to position [144, 0]
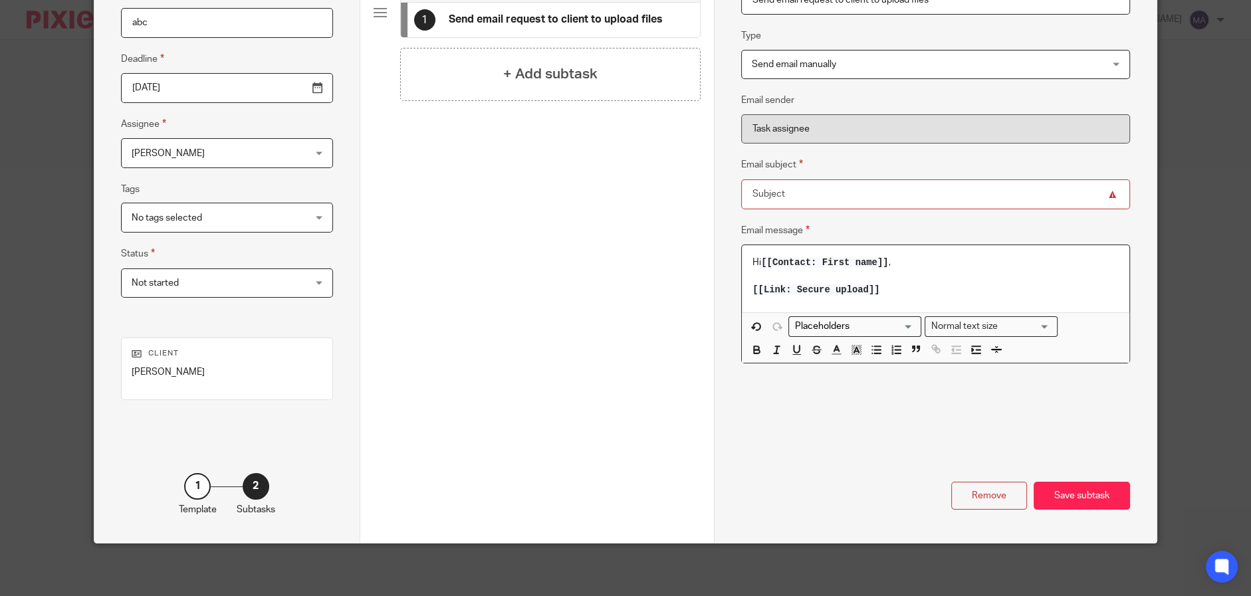
click at [768, 187] on input "Email subject" at bounding box center [935, 195] width 389 height 30
type input "a"
click at [1080, 507] on div "Save subtask" at bounding box center [1082, 496] width 96 height 29
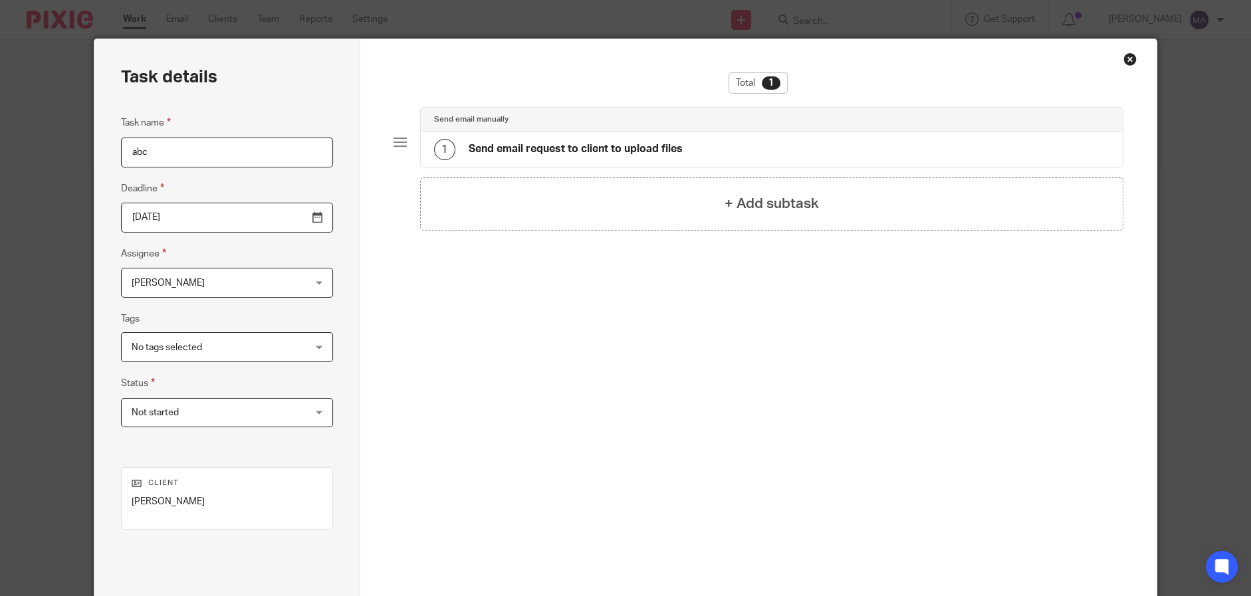
scroll to position [11, 0]
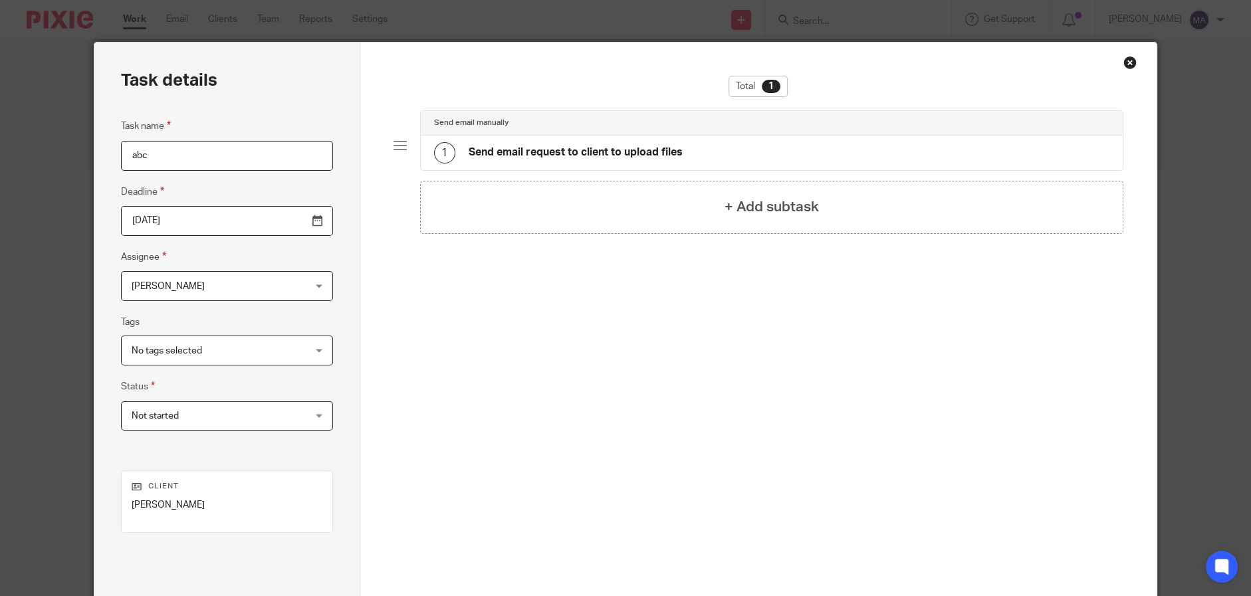
click at [1128, 68] on div "Close this dialog window" at bounding box center [1130, 62] width 13 height 13
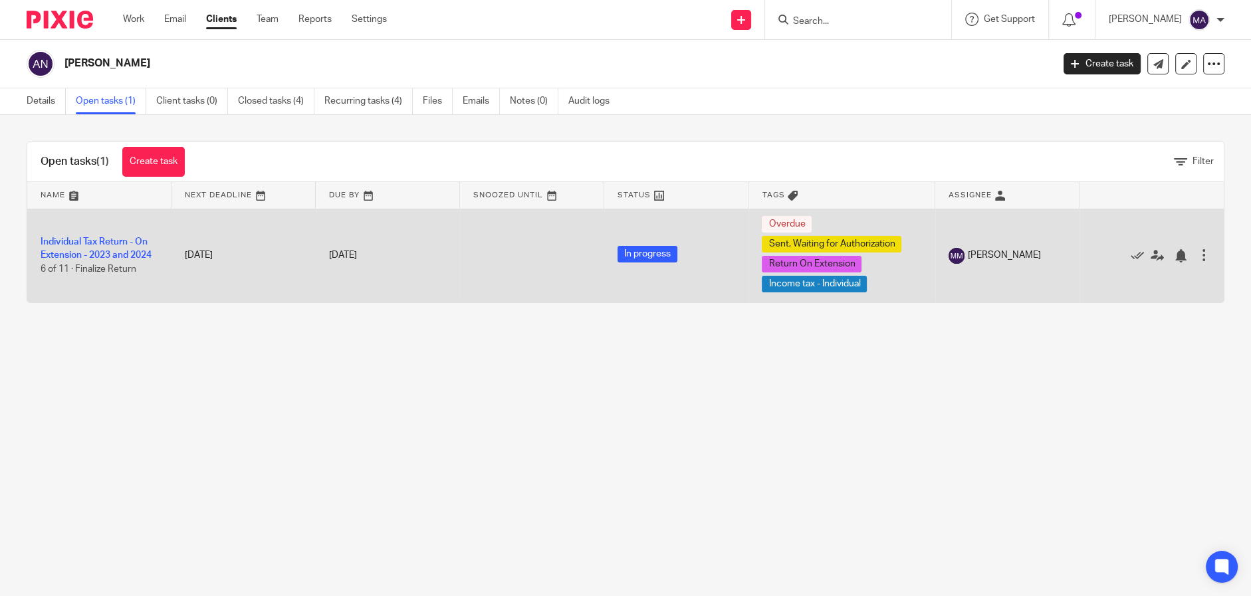
click at [80, 246] on td "Individual Tax Return - On Extension - 2023 and 2024 6 of 11 · Finalize Return" at bounding box center [99, 256] width 144 height 94
click at [94, 236] on td "Individual Tax Return - On Extension - 2023 and 2024 6 of 11 · Finalize Return" at bounding box center [99, 256] width 144 height 94
click at [94, 239] on link "Individual Tax Return - On Extension - 2023 and 2024" at bounding box center [96, 248] width 111 height 23
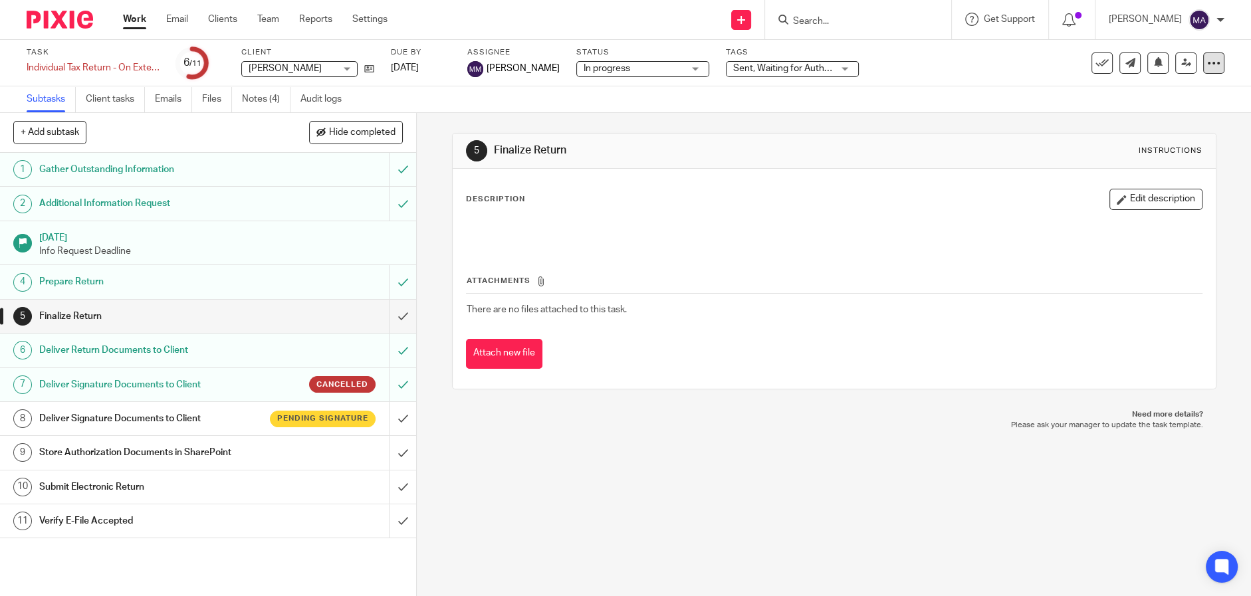
click at [1207, 63] on icon at bounding box center [1213, 63] width 13 height 13
click at [989, 108] on div "Subtasks Client tasks Emails Files Notes (4) Audit logs" at bounding box center [625, 99] width 1251 height 27
click at [262, 19] on link "Team" at bounding box center [268, 19] width 22 height 13
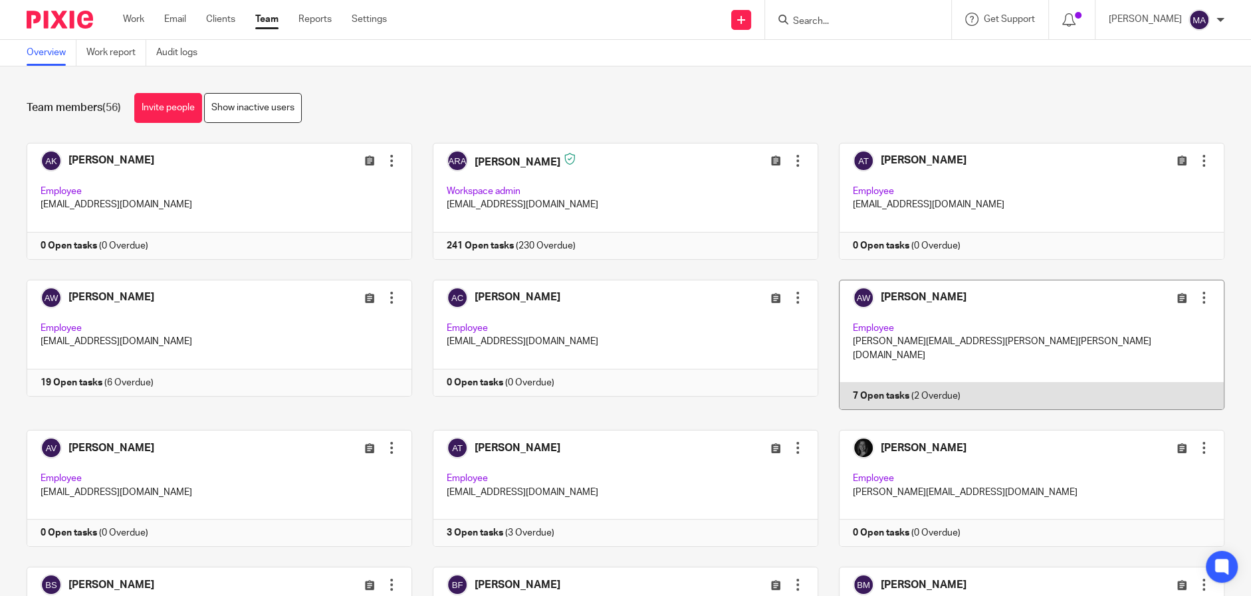
click at [995, 295] on link at bounding box center [1021, 345] width 406 height 130
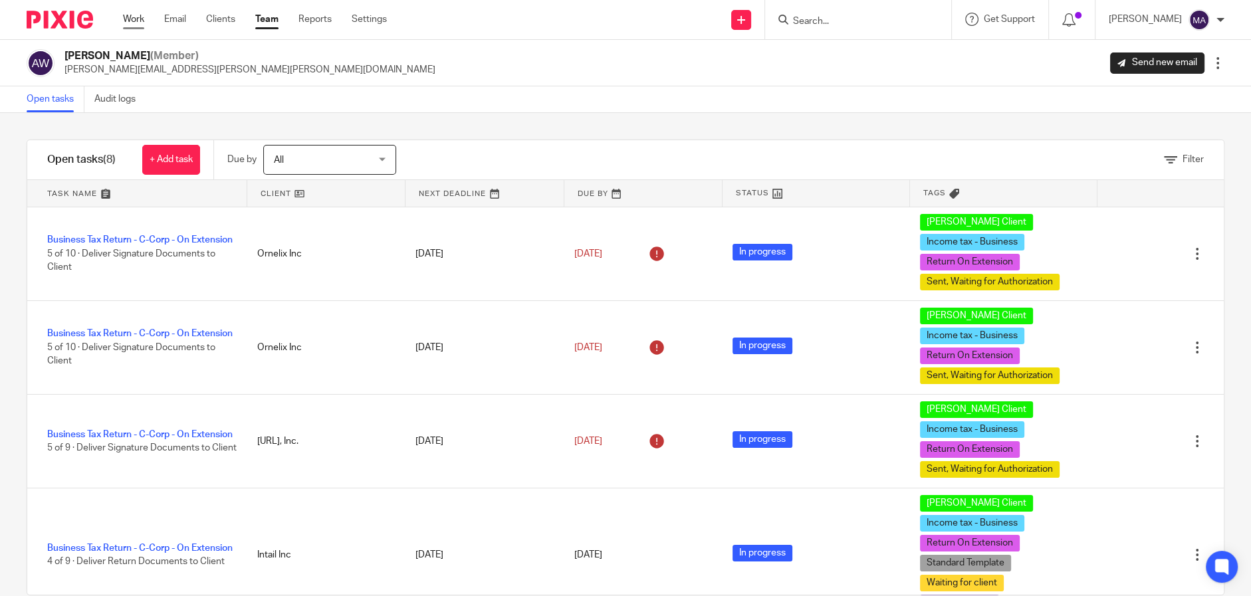
click at [131, 16] on link "Work" at bounding box center [133, 19] width 21 height 13
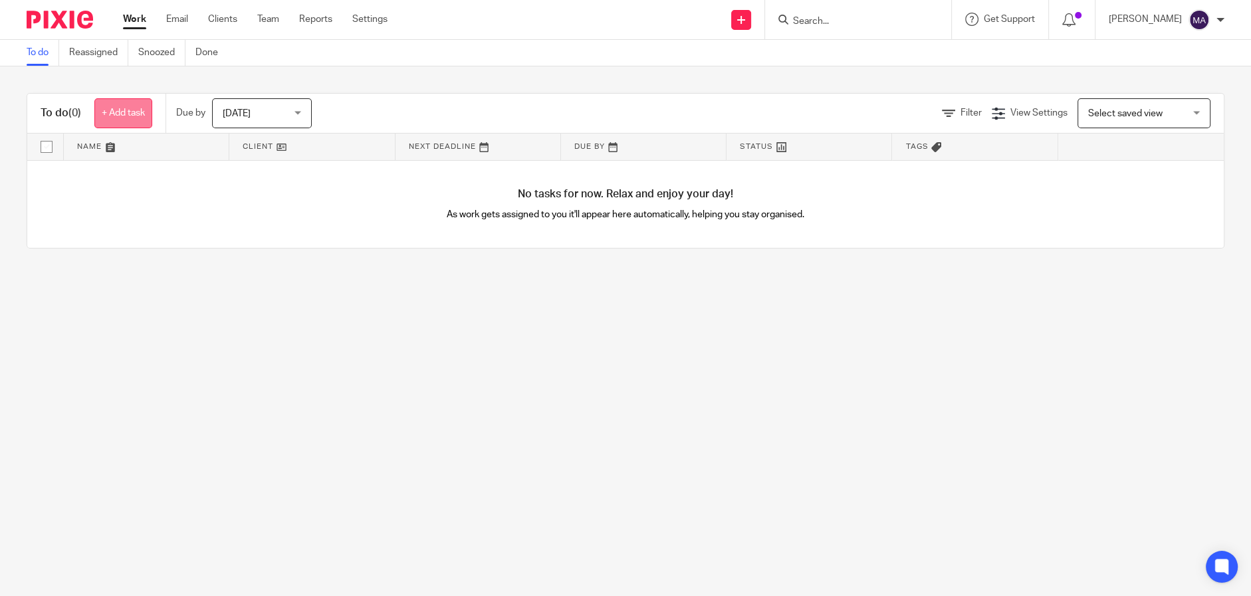
click at [134, 105] on link "+ Add task" at bounding box center [123, 113] width 58 height 30
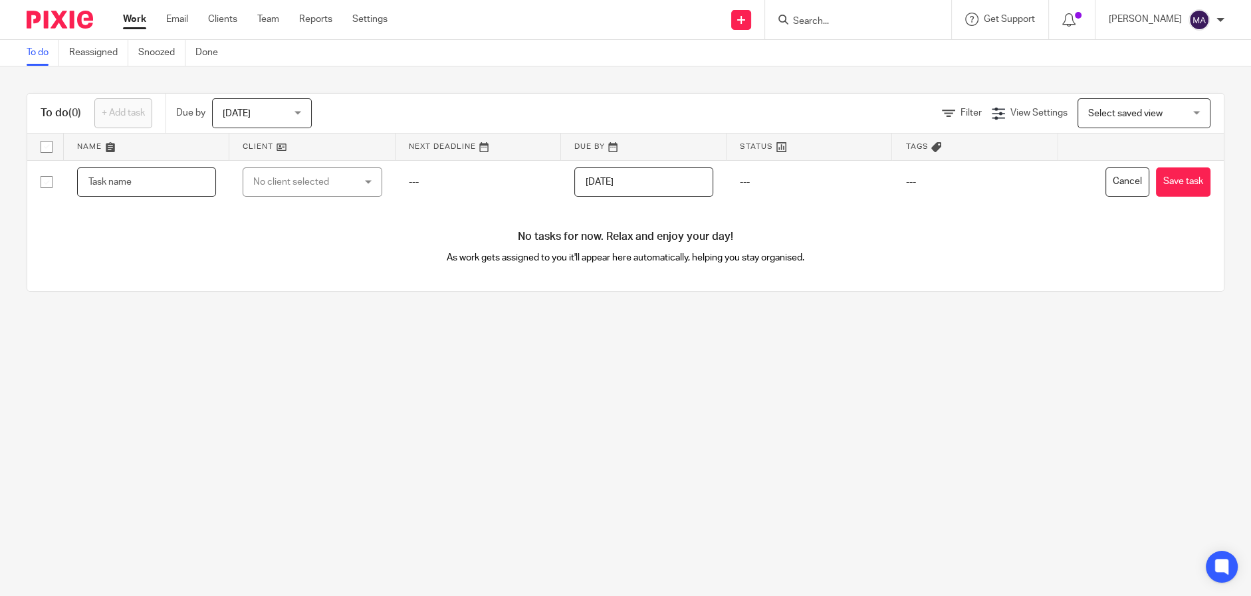
type input "a"
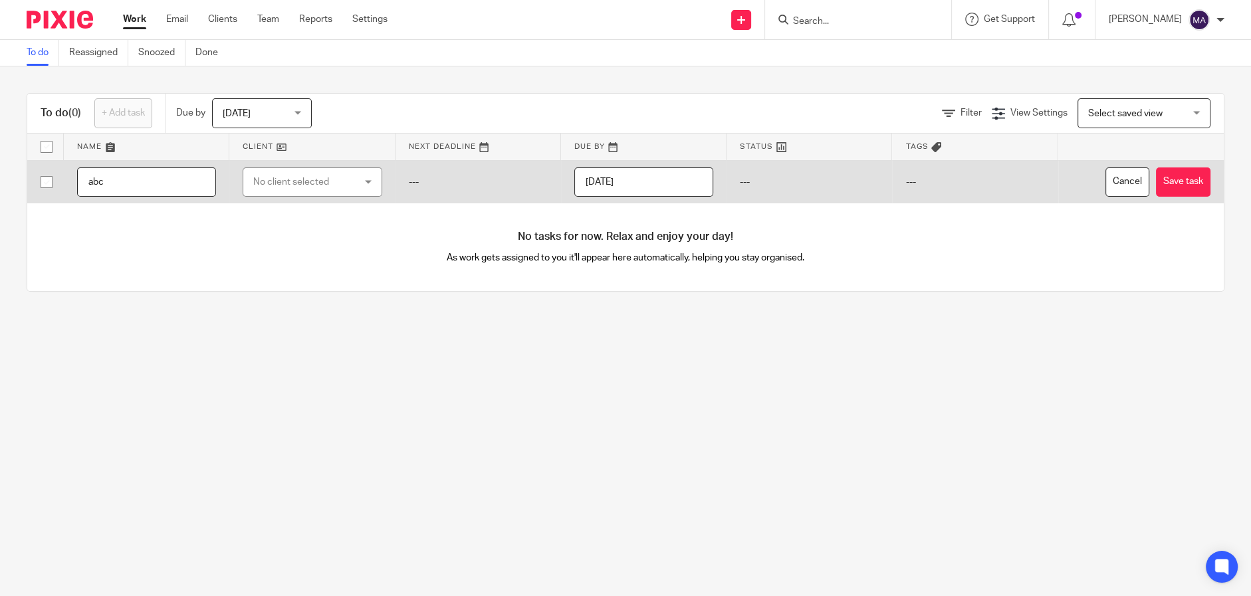
type input "abc"
click at [324, 172] on div "No client selected" at bounding box center [304, 182] width 102 height 28
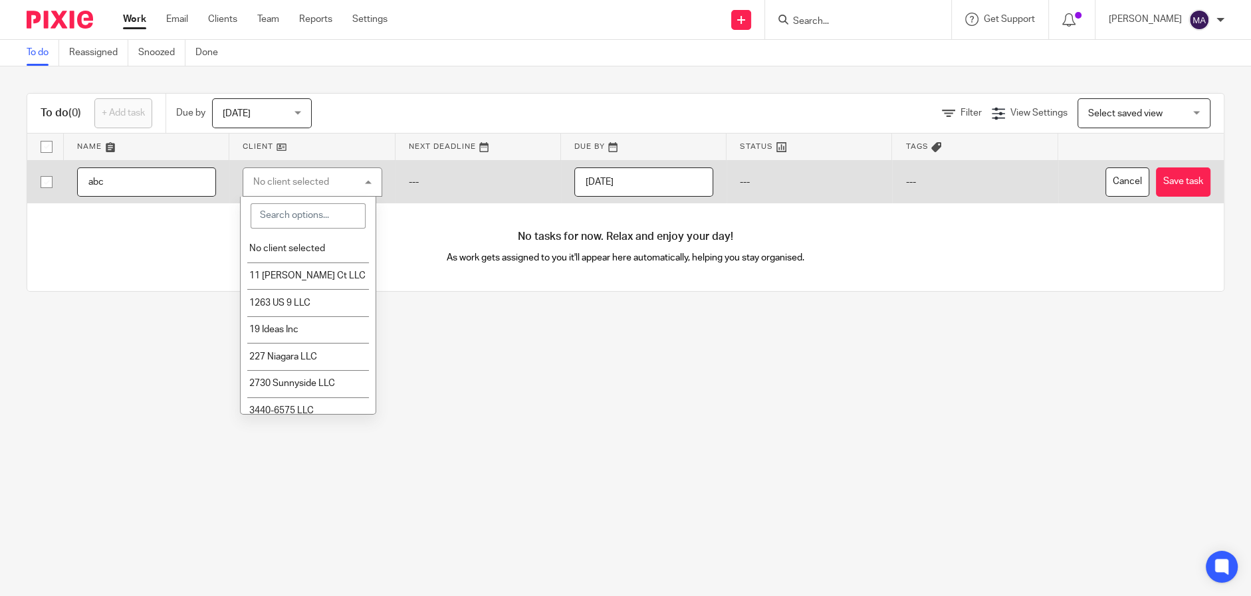
click at [322, 210] on input "search" at bounding box center [308, 215] width 115 height 25
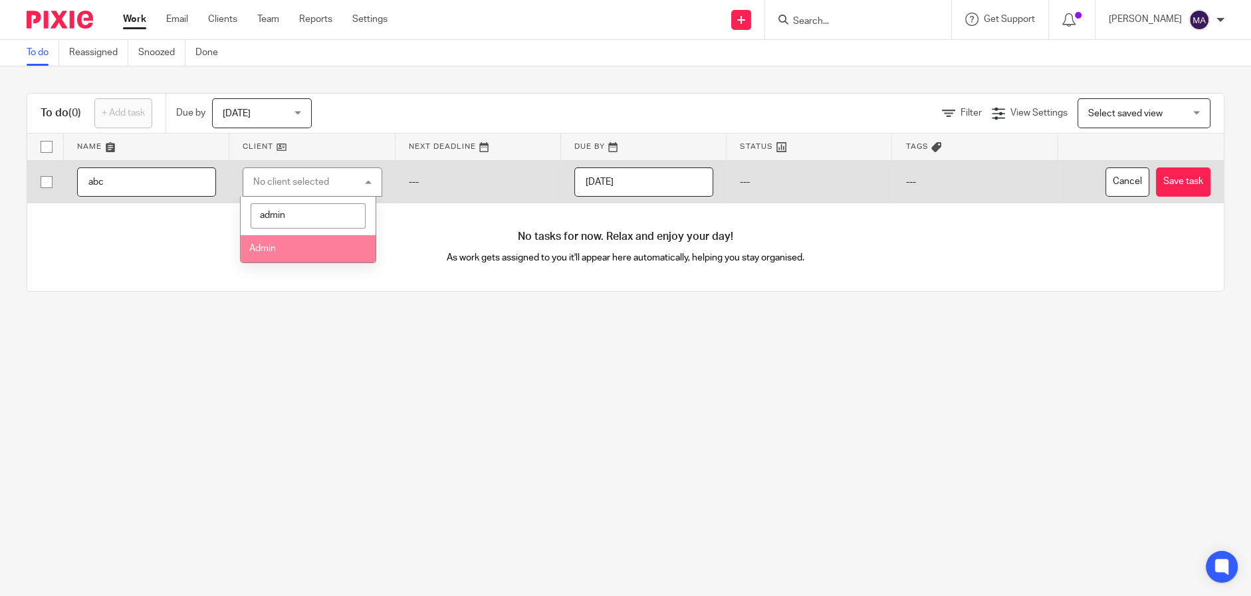
type input "admin"
click at [298, 249] on li "Admin" at bounding box center [308, 248] width 135 height 27
drag, startPoint x: 808, startPoint y: 302, endPoint x: 830, endPoint y: 301, distance: 22.0
click at [808, 302] on div "To do (0) + Add task Due by Today Today Today Tomorrow This week Next week This…" at bounding box center [625, 192] width 1251 height 252
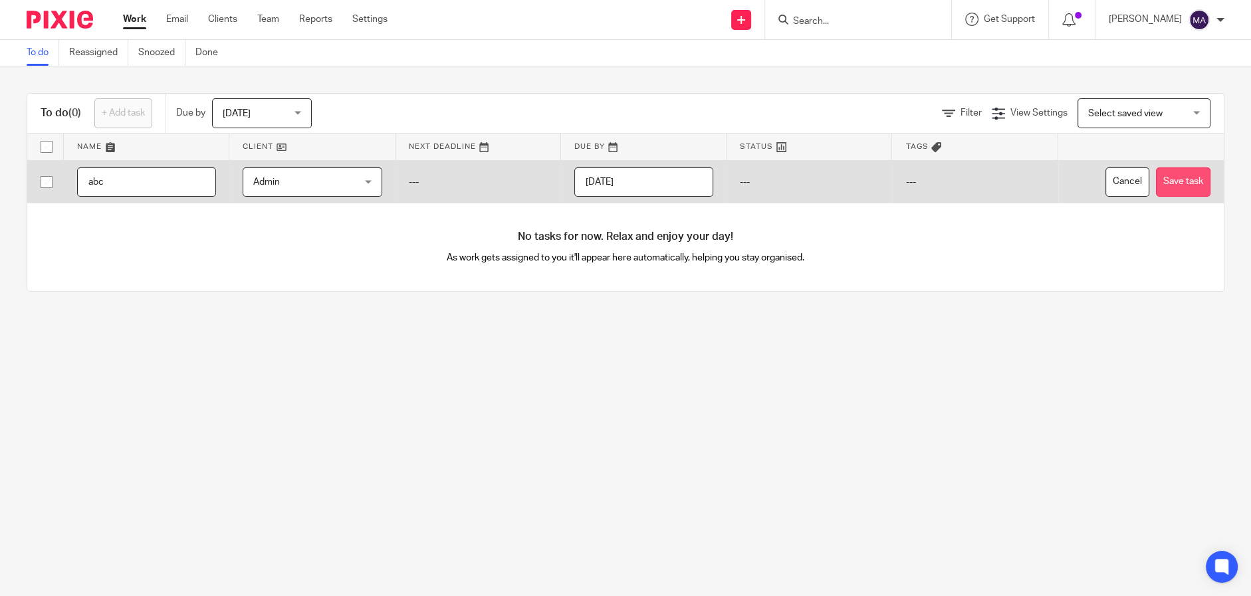
click at [1157, 182] on button "Save task" at bounding box center [1183, 183] width 55 height 30
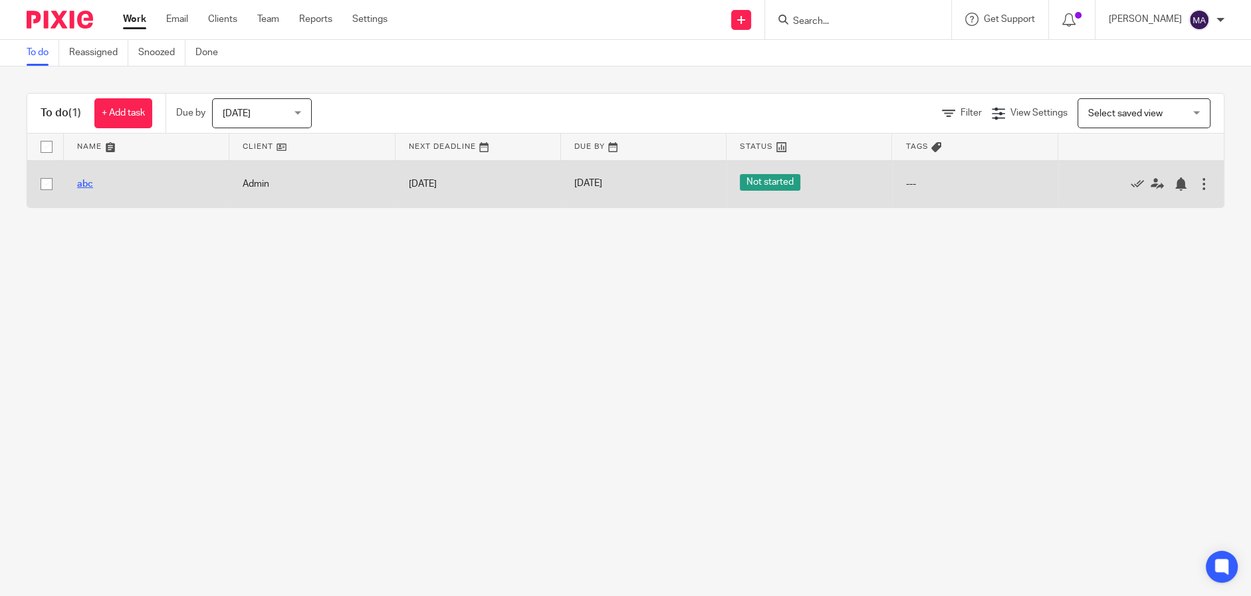
click at [88, 183] on link "abc" at bounding box center [85, 184] width 16 height 9
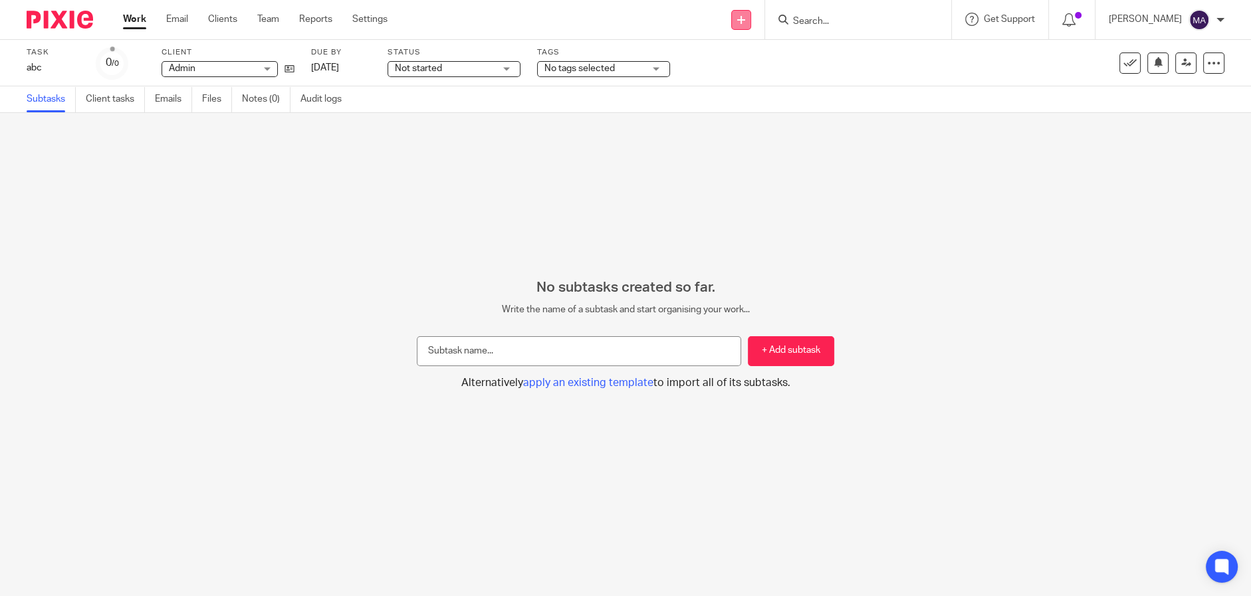
click at [742, 23] on link at bounding box center [741, 20] width 20 height 20
click at [745, 78] on link "Create task" at bounding box center [748, 81] width 93 height 19
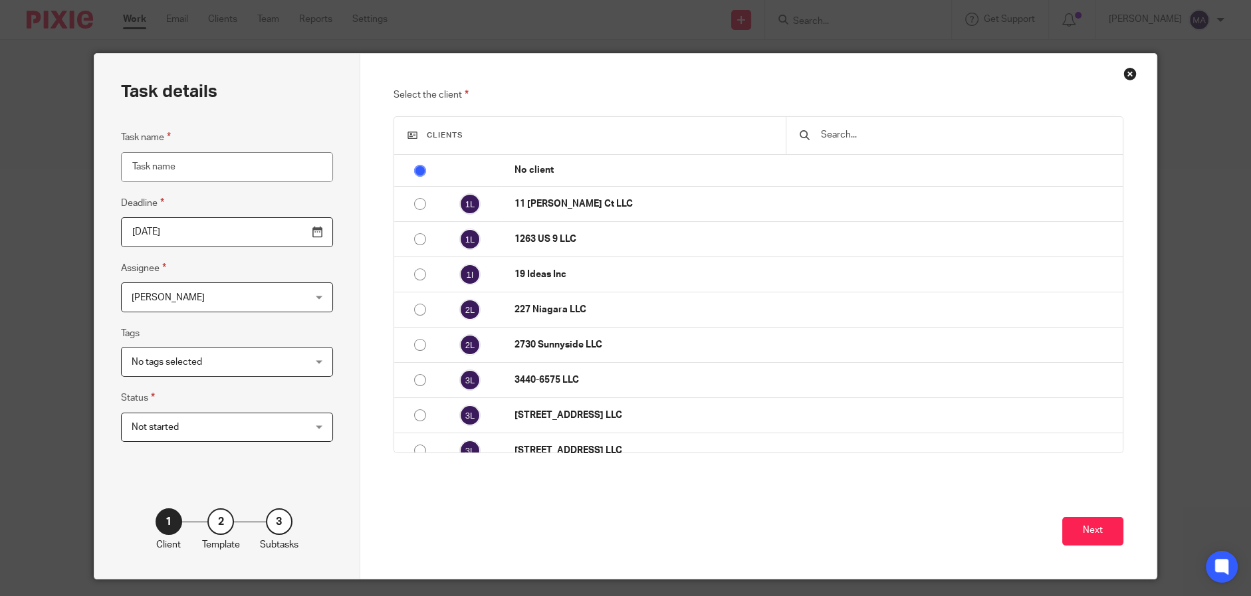
click at [880, 141] on input "text" at bounding box center [965, 135] width 290 height 15
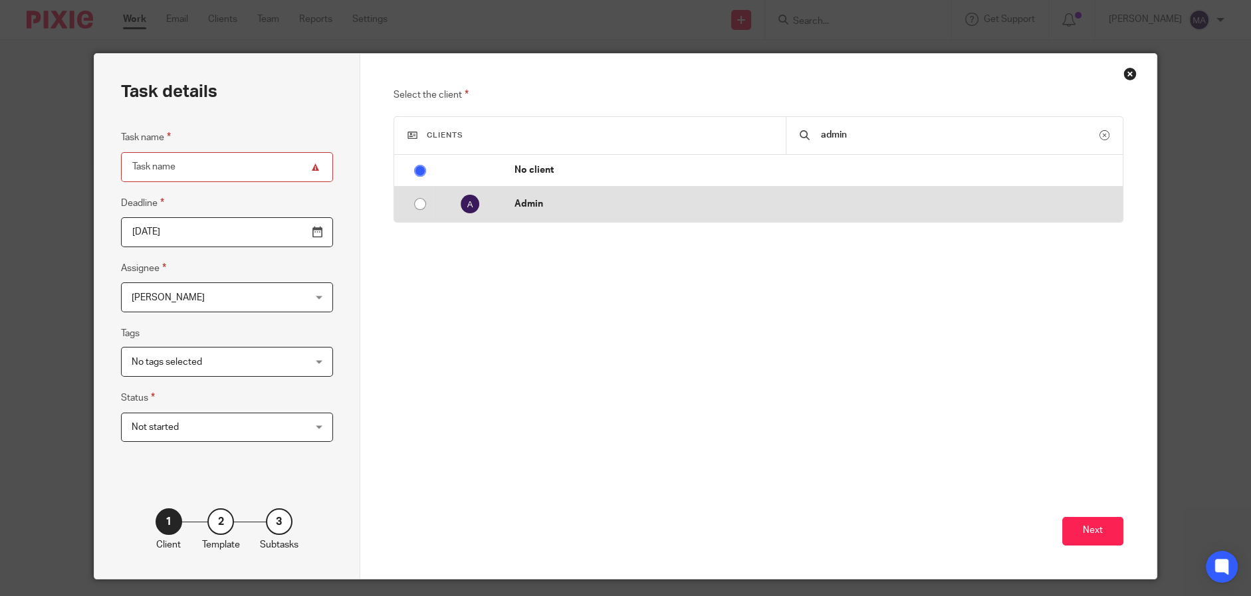
type input "admin"
click at [739, 199] on p "Admin" at bounding box center [816, 203] width 602 height 13
radio input "false"
radio input "true"
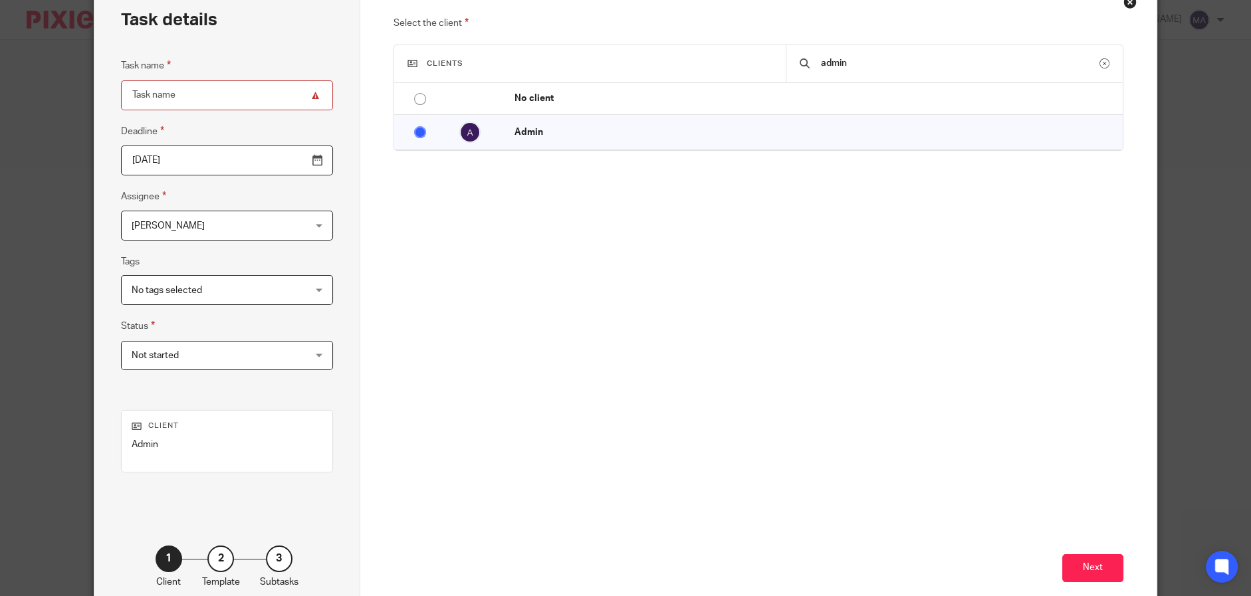
scroll to position [144, 0]
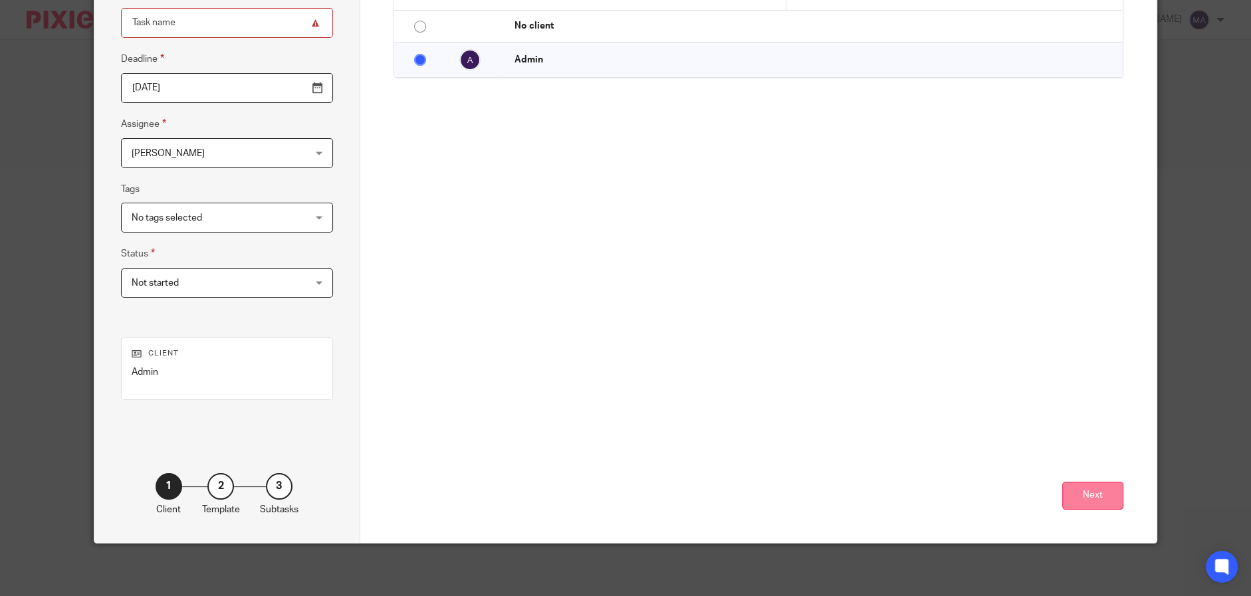
click at [1117, 498] on button "Next" at bounding box center [1092, 496] width 61 height 29
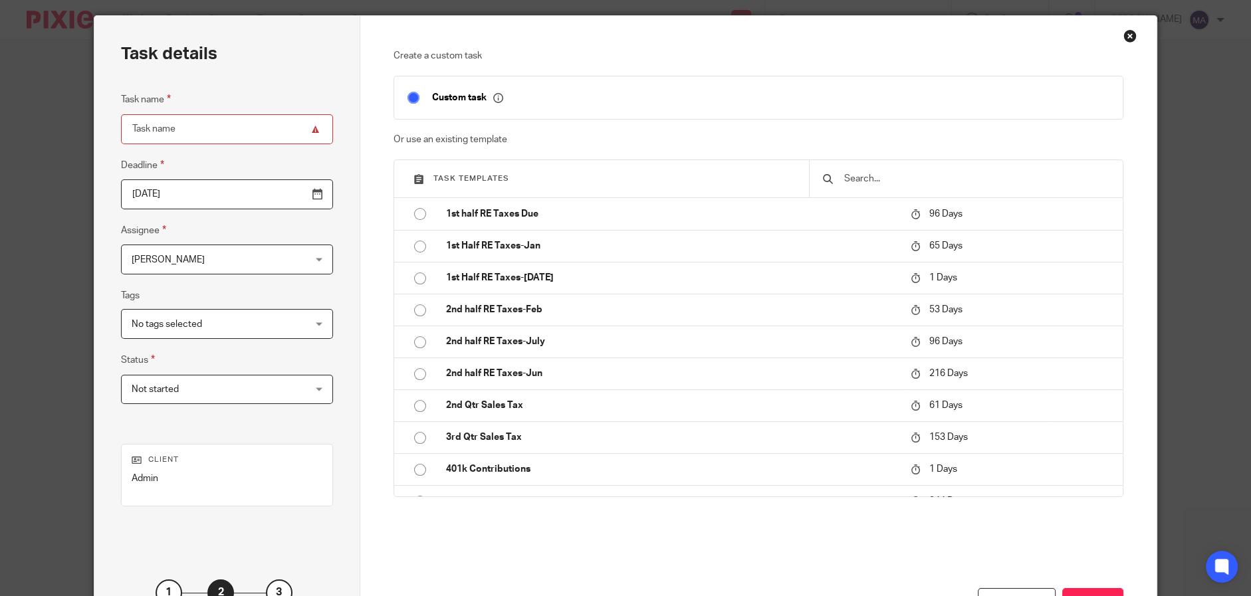
scroll to position [0, 0]
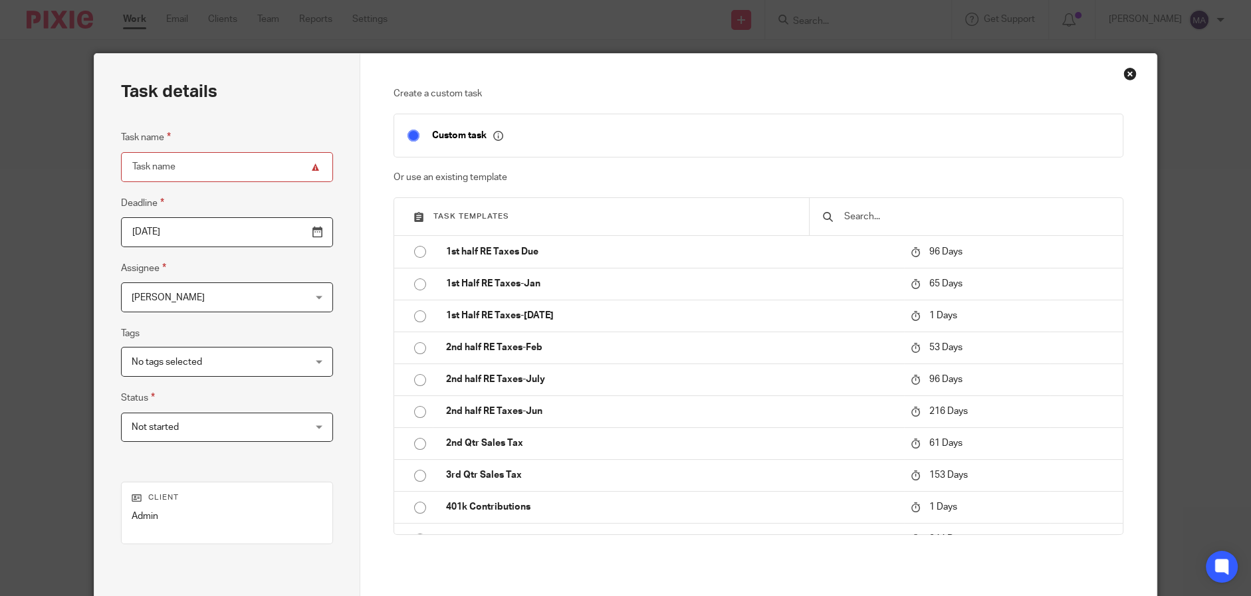
click at [1124, 74] on div "Close this dialog window" at bounding box center [1130, 73] width 13 height 13
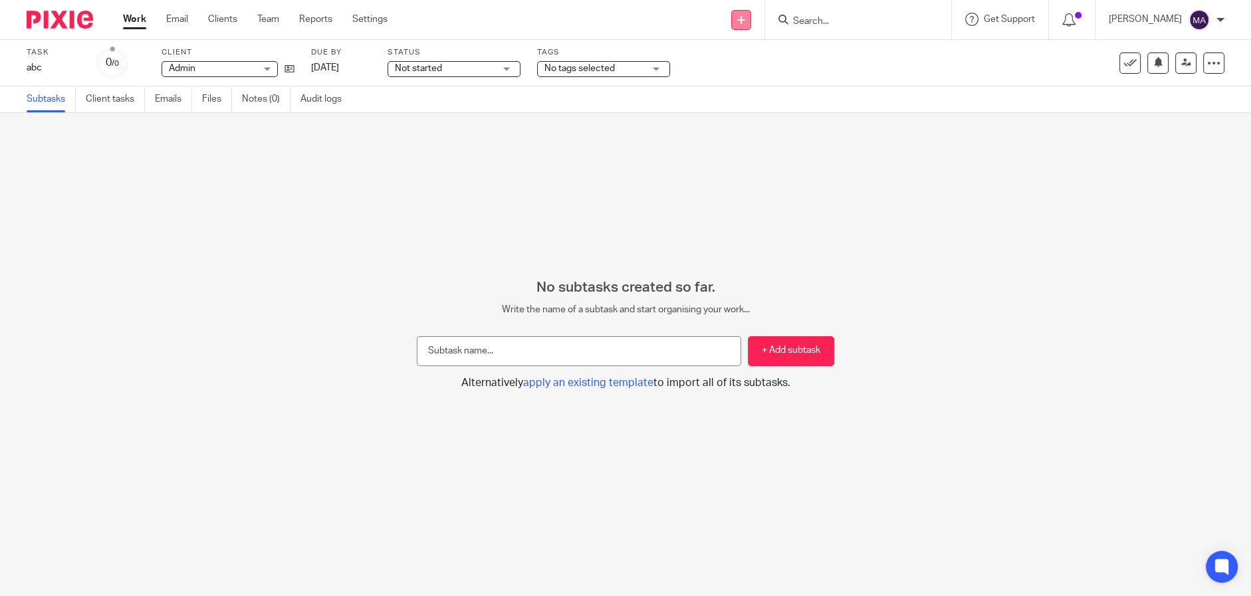
click at [745, 19] on icon at bounding box center [741, 20] width 8 height 8
click at [761, 82] on link "Create task" at bounding box center [748, 81] width 93 height 19
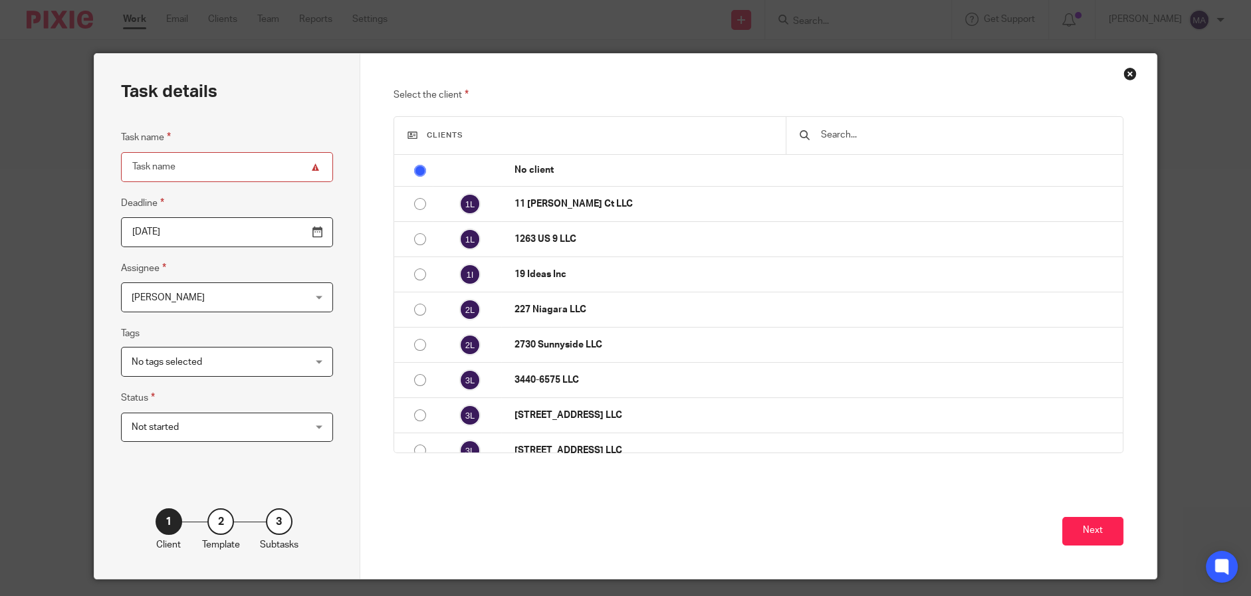
click at [1124, 73] on div "Close this dialog window" at bounding box center [1130, 73] width 13 height 13
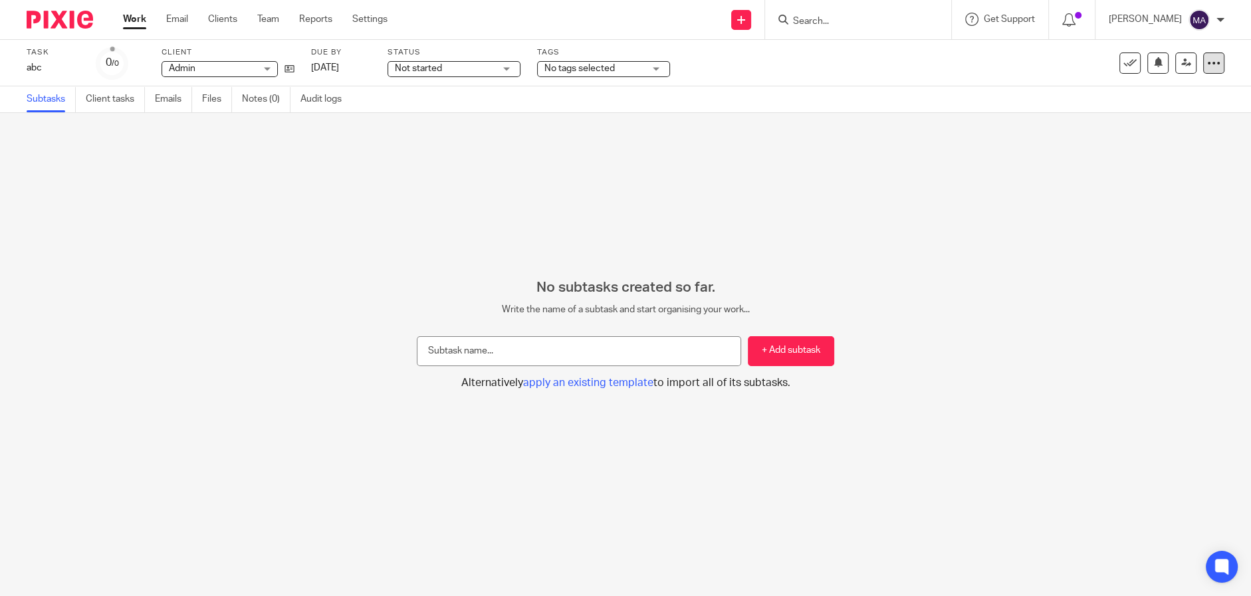
click at [1207, 59] on icon at bounding box center [1213, 63] width 13 height 13
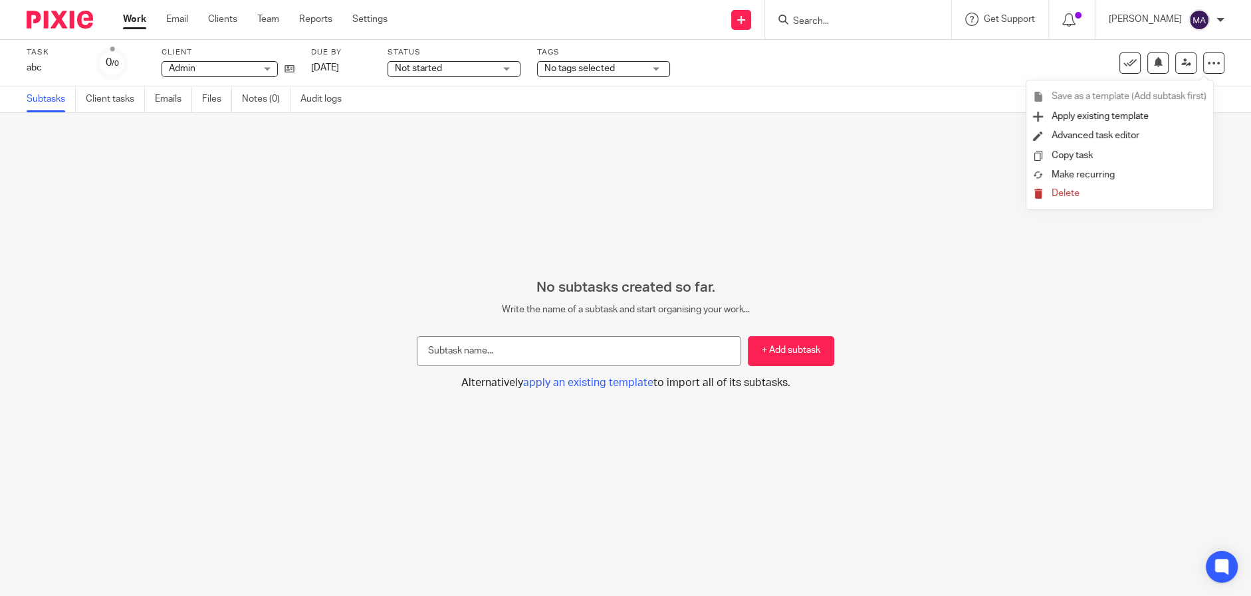
click at [876, 255] on div "No subtasks created so far. Write the name of a subtask and start organising yo…" at bounding box center [625, 354] width 1251 height 483
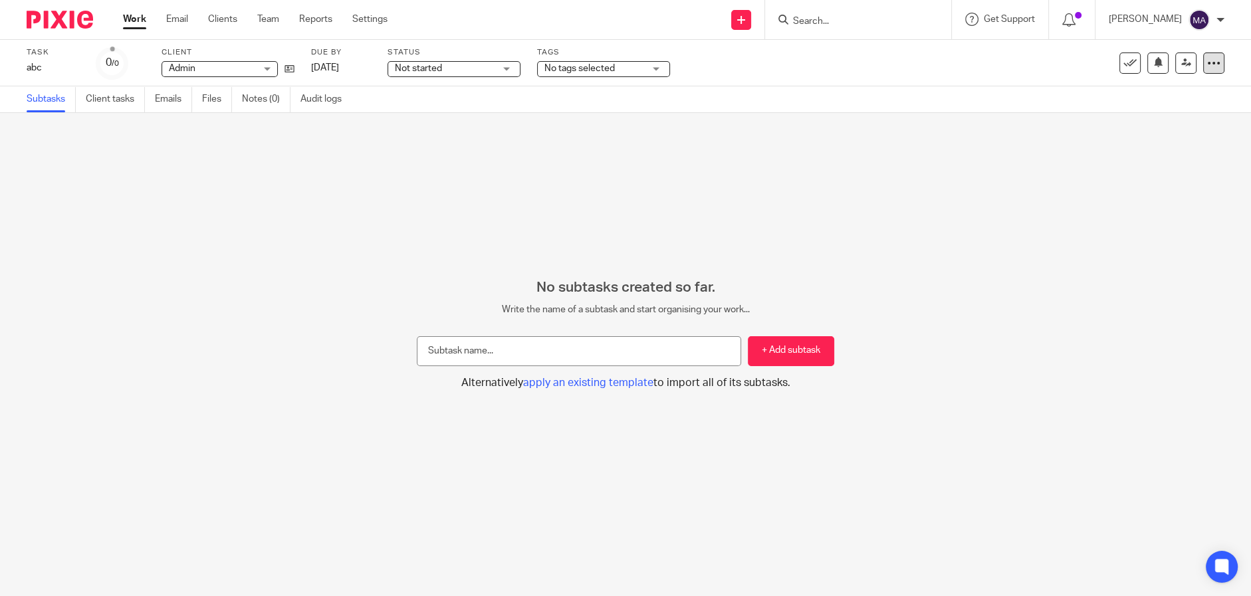
click at [1210, 65] on div at bounding box center [1213, 63] width 21 height 21
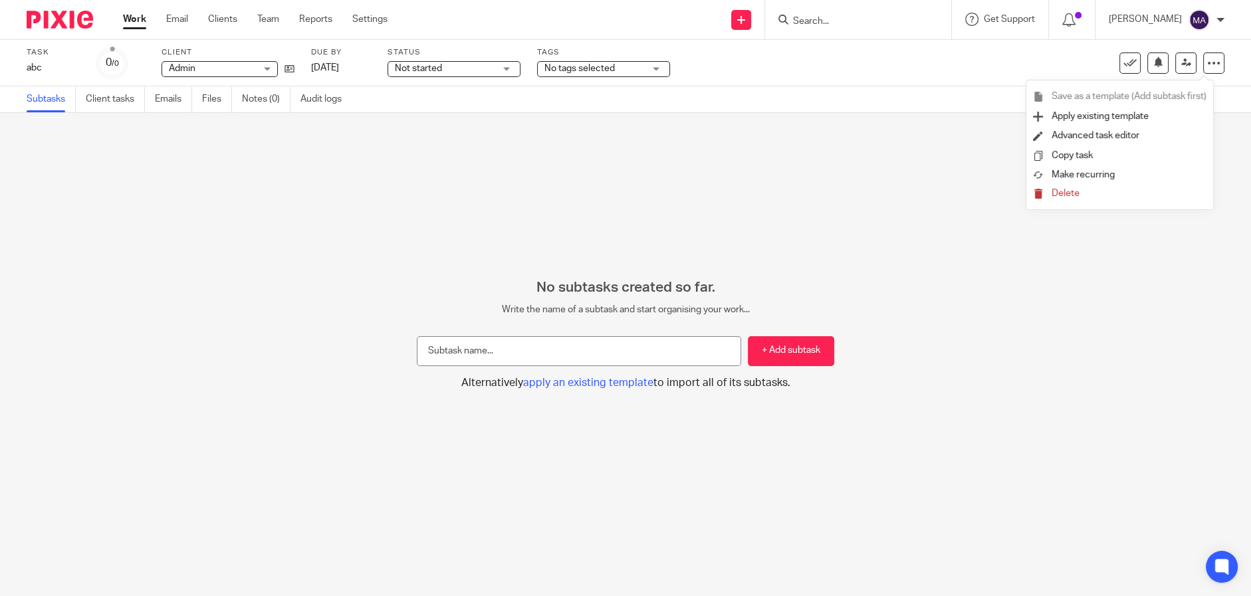
click at [1063, 197] on span "Delete" at bounding box center [1066, 193] width 28 height 9
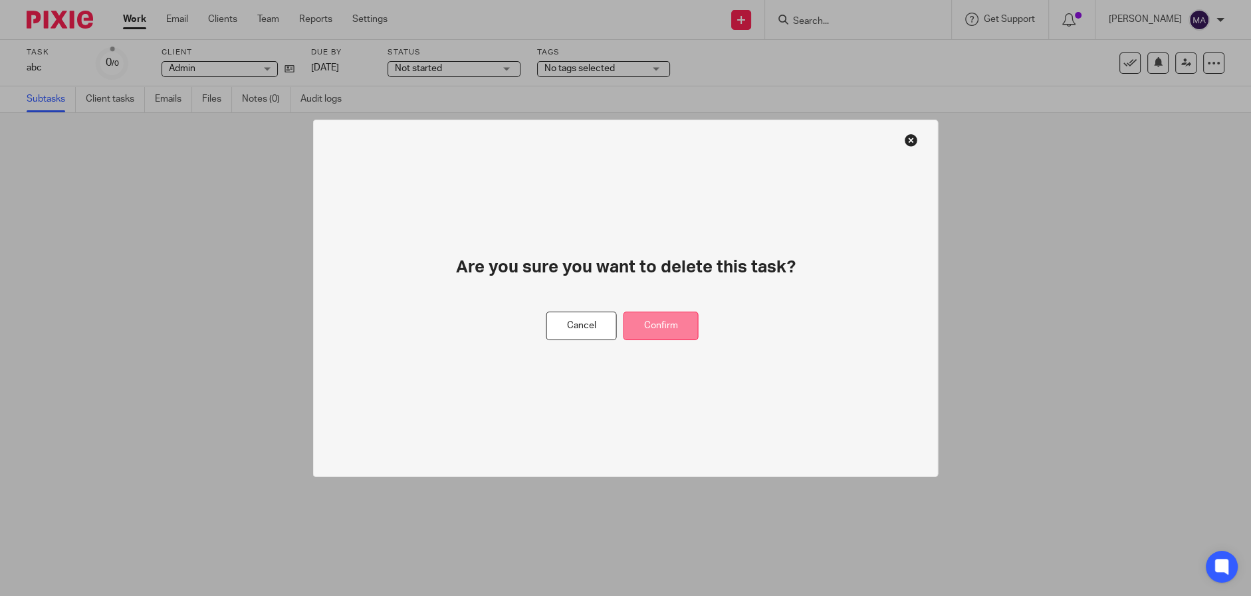
click at [679, 324] on button "Confirm" at bounding box center [661, 326] width 75 height 29
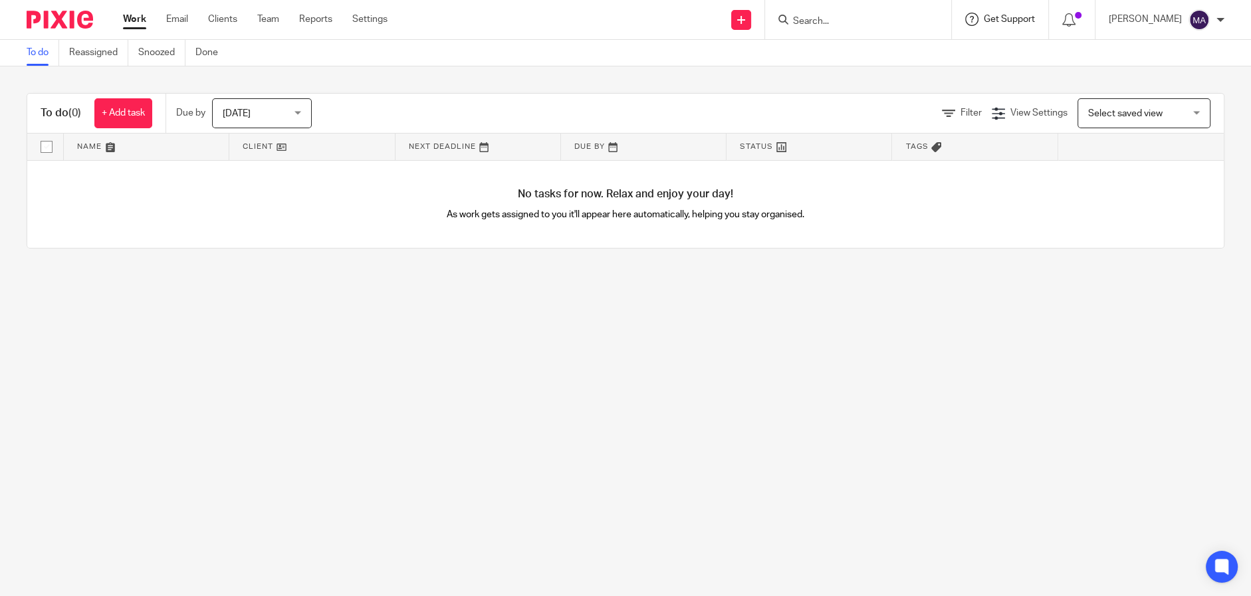
click at [1022, 19] on span "Get Support" at bounding box center [1009, 19] width 51 height 9
click at [977, 104] on span "Access the academy" at bounding box center [986, 105] width 112 height 14
click at [273, 17] on link "Team" at bounding box center [268, 19] width 22 height 13
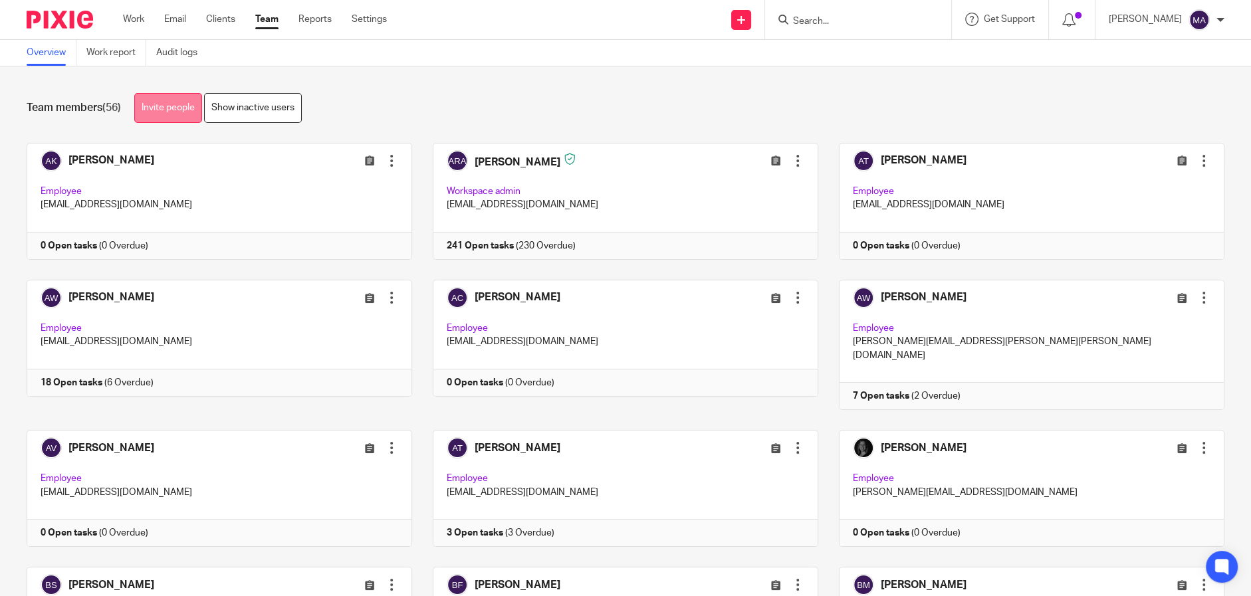
click at [186, 104] on link "Invite people" at bounding box center [168, 108] width 68 height 30
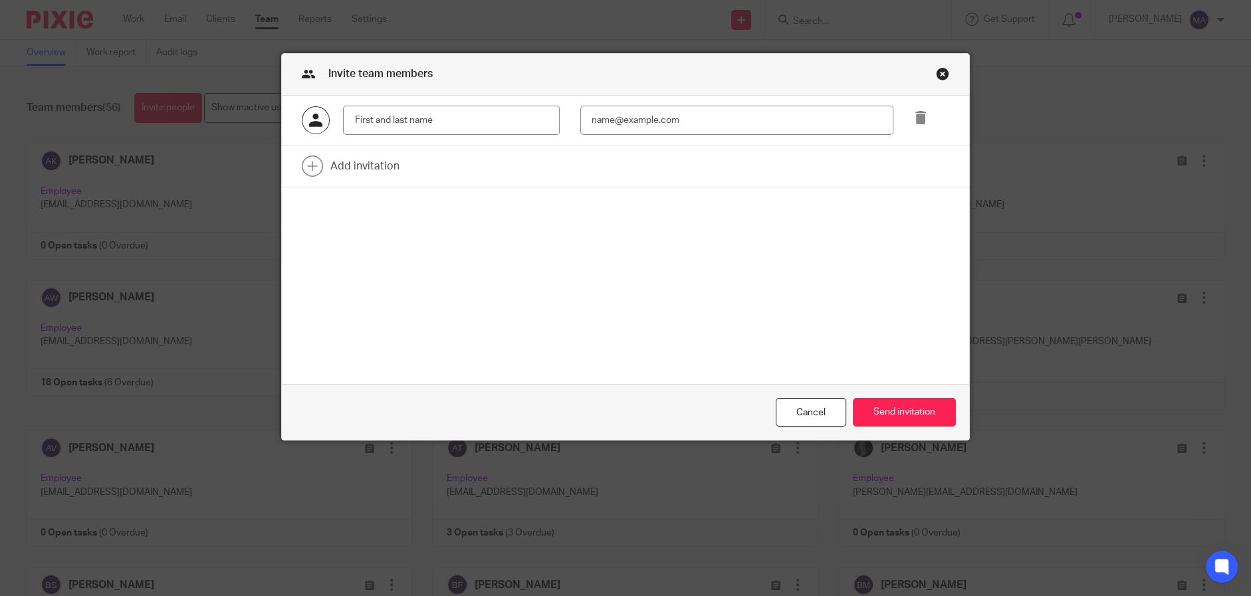
click at [469, 106] on input "text" at bounding box center [451, 121] width 216 height 30
click at [690, 123] on input "email" at bounding box center [736, 121] width 313 height 30
paste input "Hi Team, We have one employee that started [DATE] working at the firm and we wi…"
type input "Hi Team, We have one employee that started [DATE] working at the firm and we wi…"
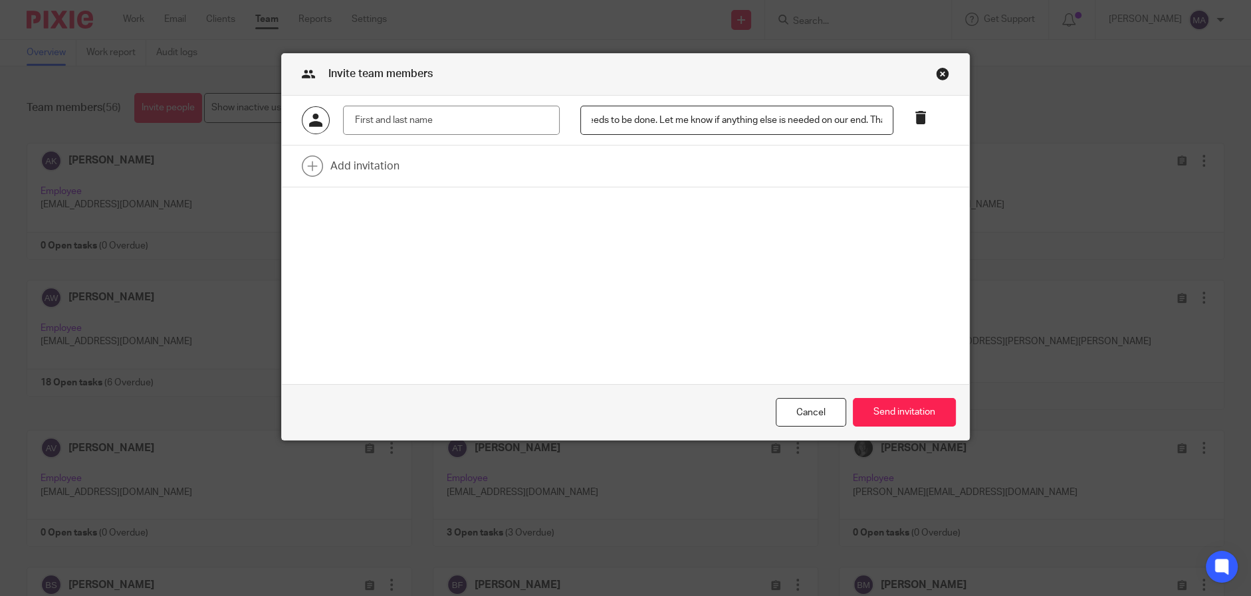
click at [916, 118] on icon at bounding box center [920, 117] width 13 height 13
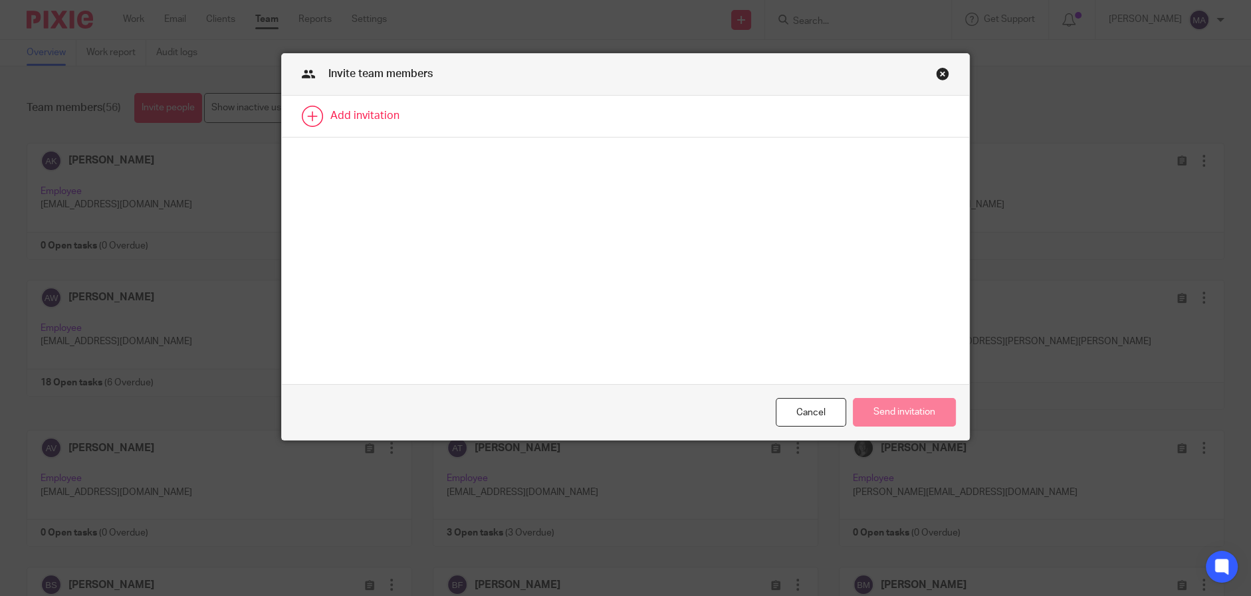
click at [564, 120] on link at bounding box center [625, 116] width 687 height 41
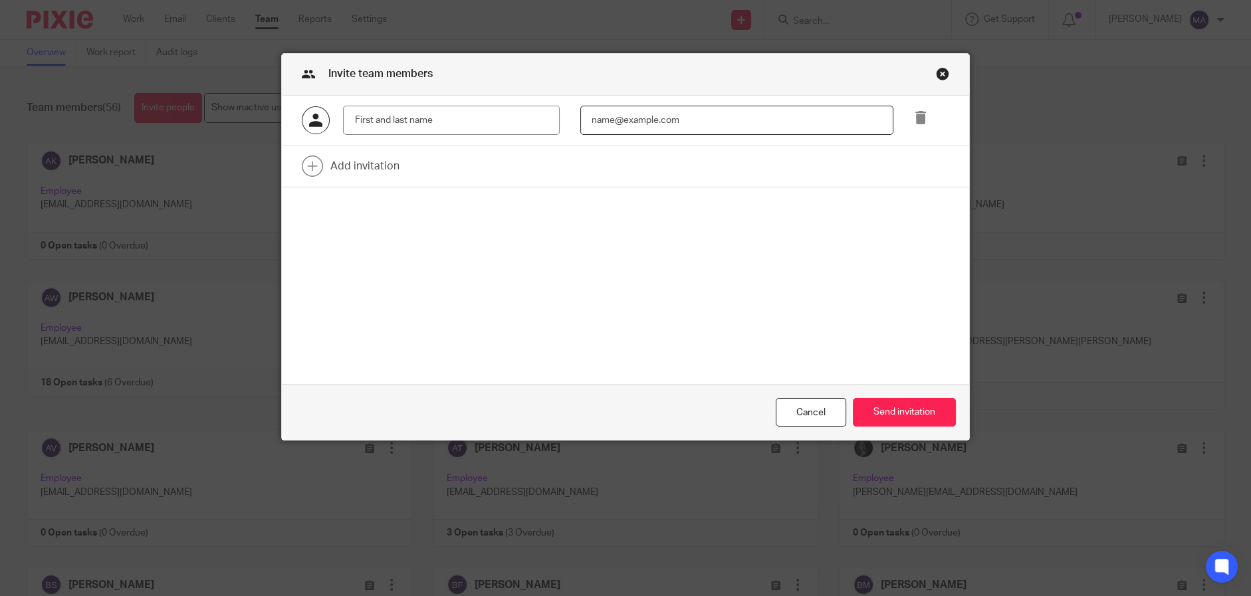
click at [763, 128] on input "email" at bounding box center [736, 121] width 313 height 30
paste input "nianniccillo@getexact.com"
type input "nianniccillo@getexact.com"
click at [433, 113] on input "text" at bounding box center [451, 121] width 216 height 30
paste input "Nicolas Ianniccillo"
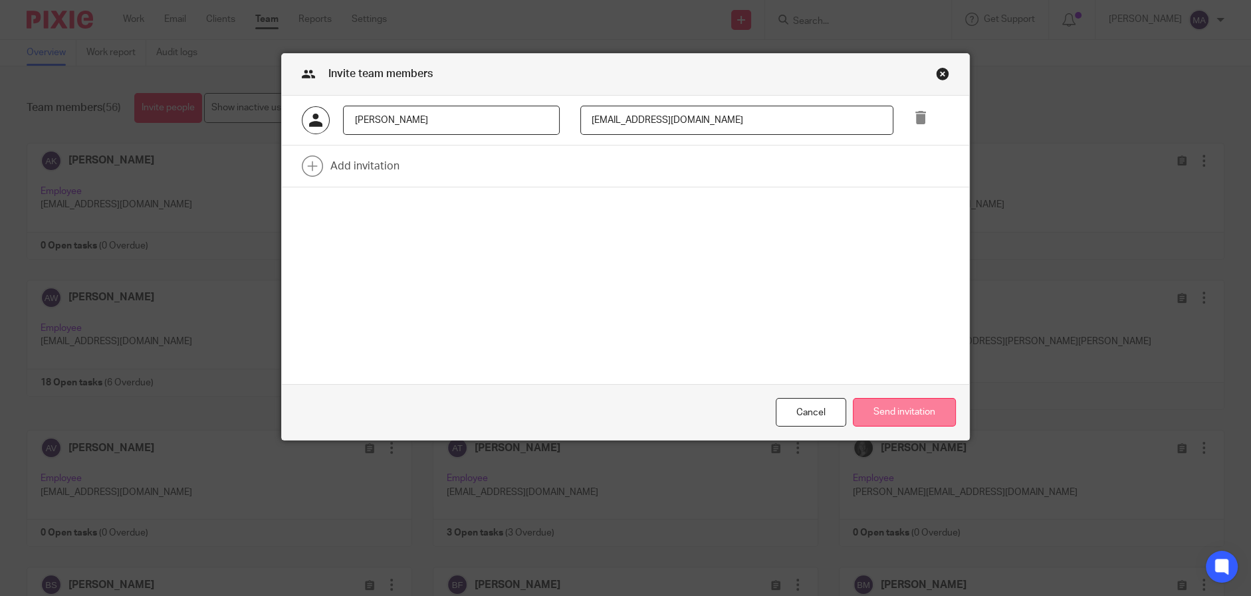
type input "Nicolas Ianniccillo"
click at [908, 408] on button "Send invitation" at bounding box center [904, 412] width 103 height 29
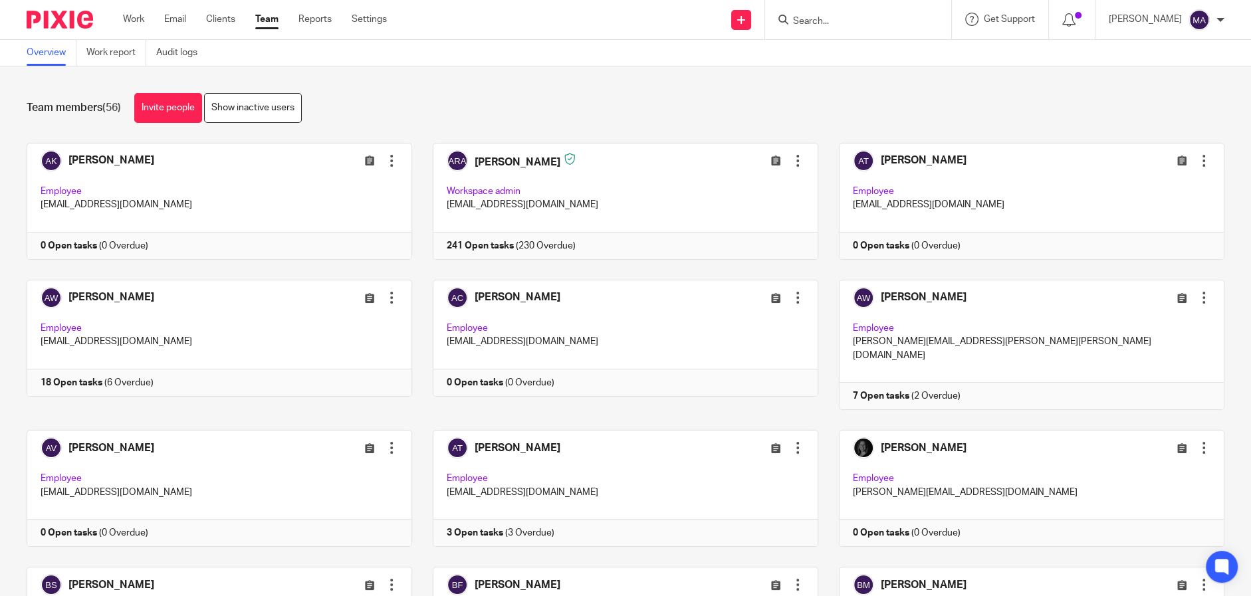
click at [709, 100] on div "Team members (56) Invite people Show inactive users" at bounding box center [626, 108] width 1198 height 30
click at [455, 94] on div "Team members (56) Invite people Show inactive users" at bounding box center [626, 108] width 1198 height 30
click at [0, 596] on nordpass-portal at bounding box center [0, 596] width 0 height 0
click at [960, 88] on div "Team members (56) Invite people Show inactive users Invite team members Add inv…" at bounding box center [625, 331] width 1251 height 530
click at [902, 100] on div "Team members (56) Invite people Show inactive users" at bounding box center [626, 108] width 1198 height 30
